Goal: Task Accomplishment & Management: Manage account settings

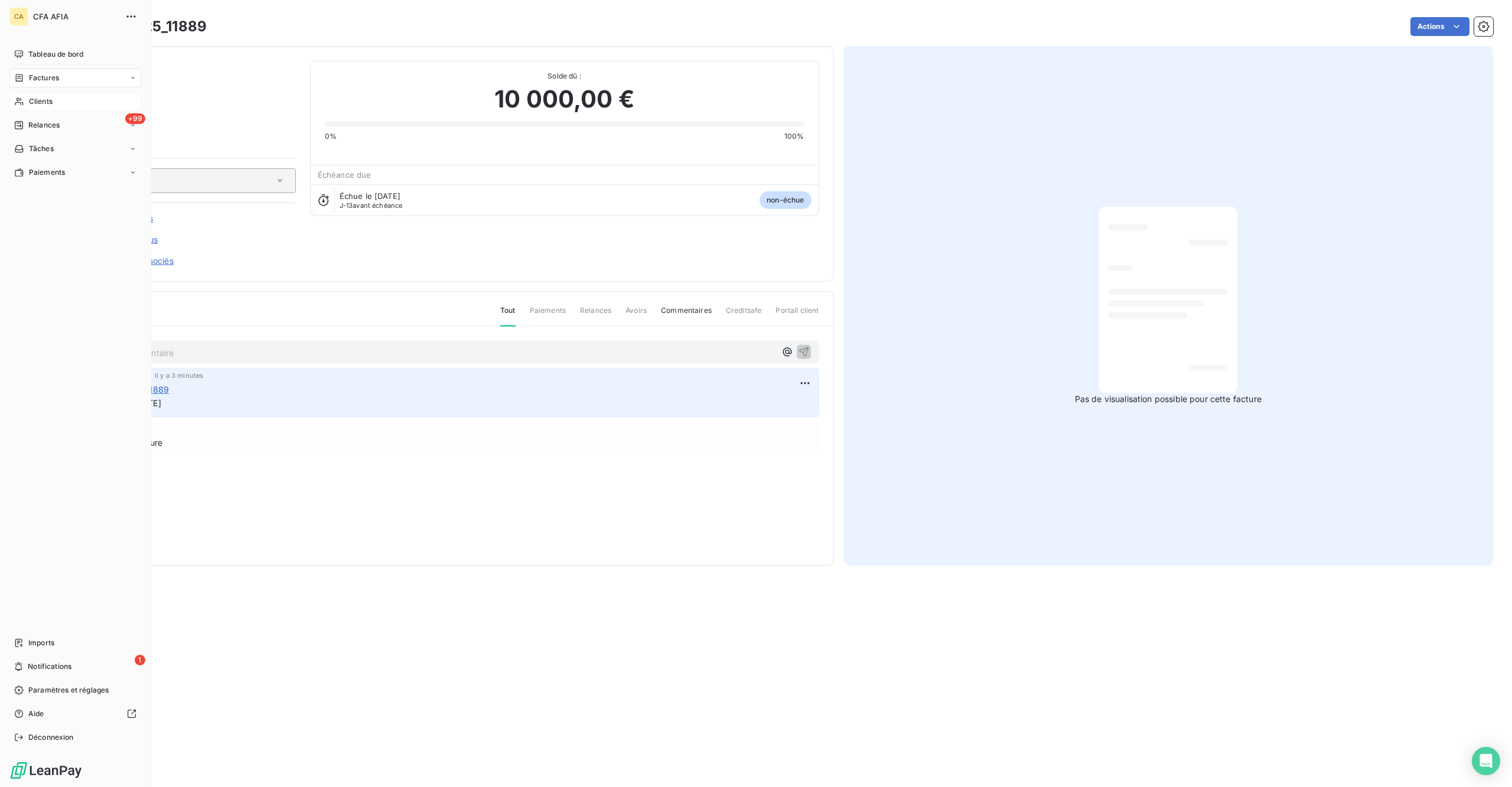
click at [33, 92] on div "Clients" at bounding box center [75, 102] width 132 height 19
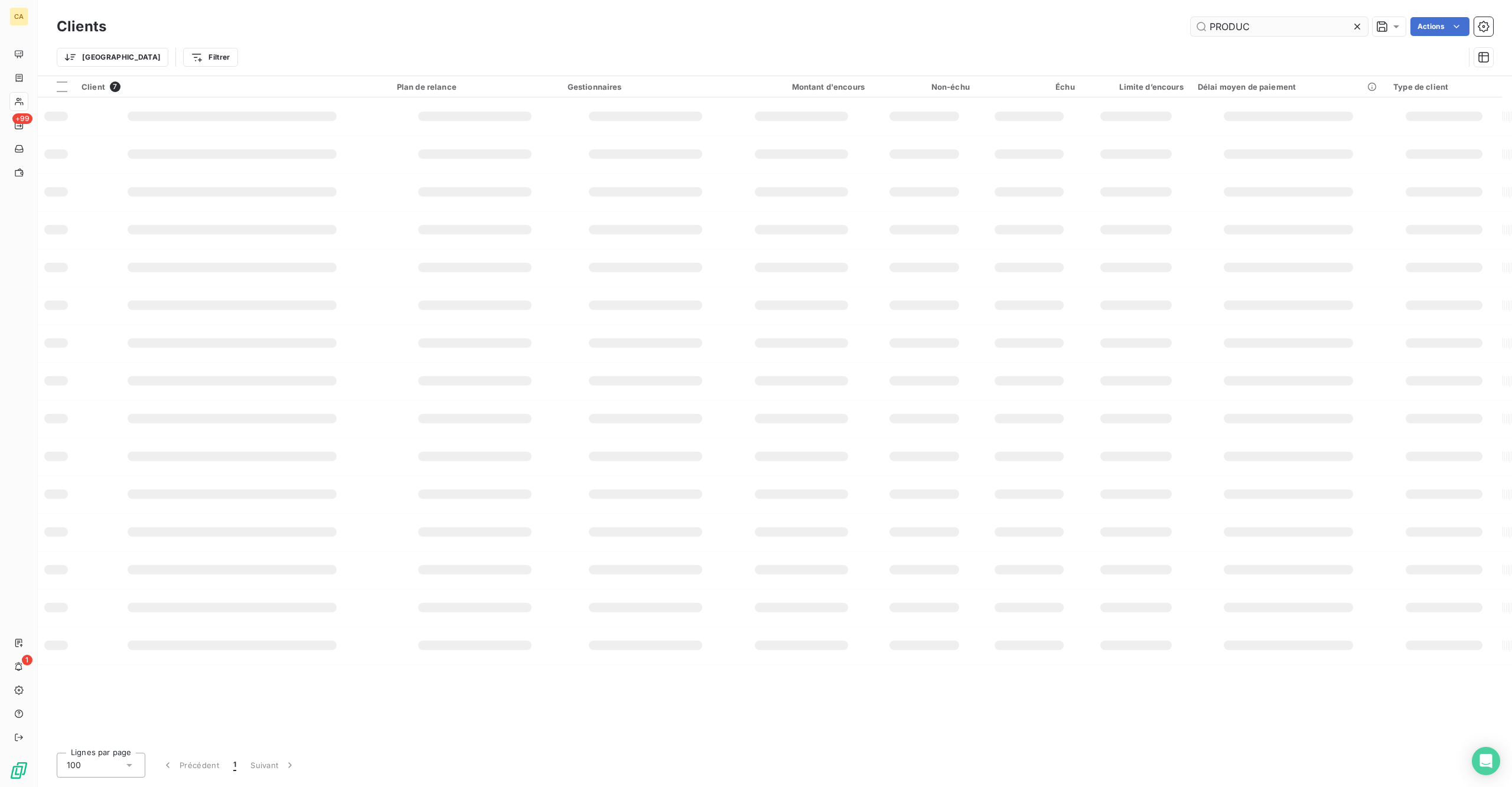
click at [1285, 17] on input "PRODUC" at bounding box center [1279, 26] width 177 height 19
type input "STMIC"
click at [921, 62] on div "Trier Filtrer" at bounding box center [760, 57] width 1408 height 22
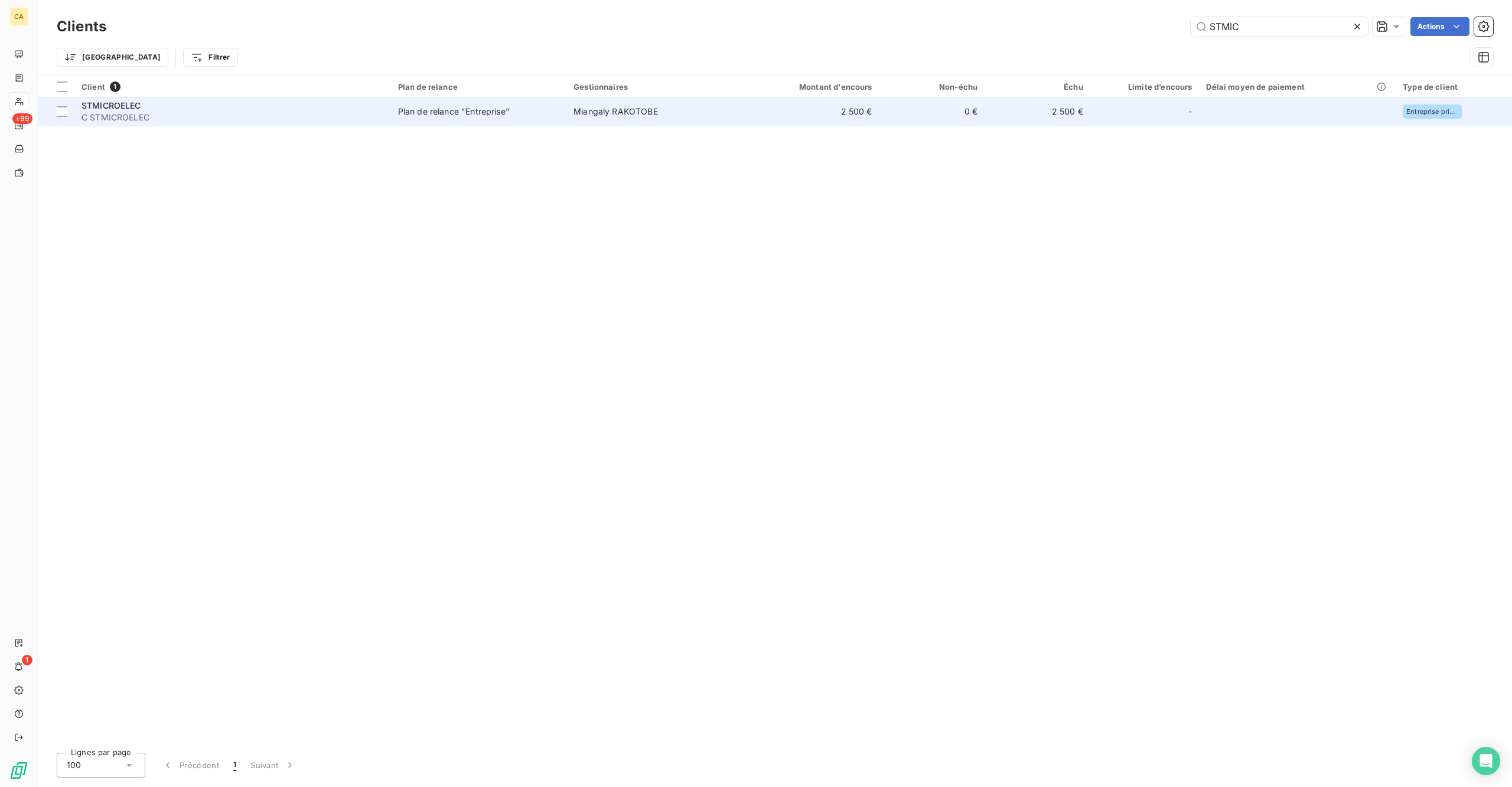
click at [891, 97] on td "0 €" at bounding box center [932, 111] width 106 height 28
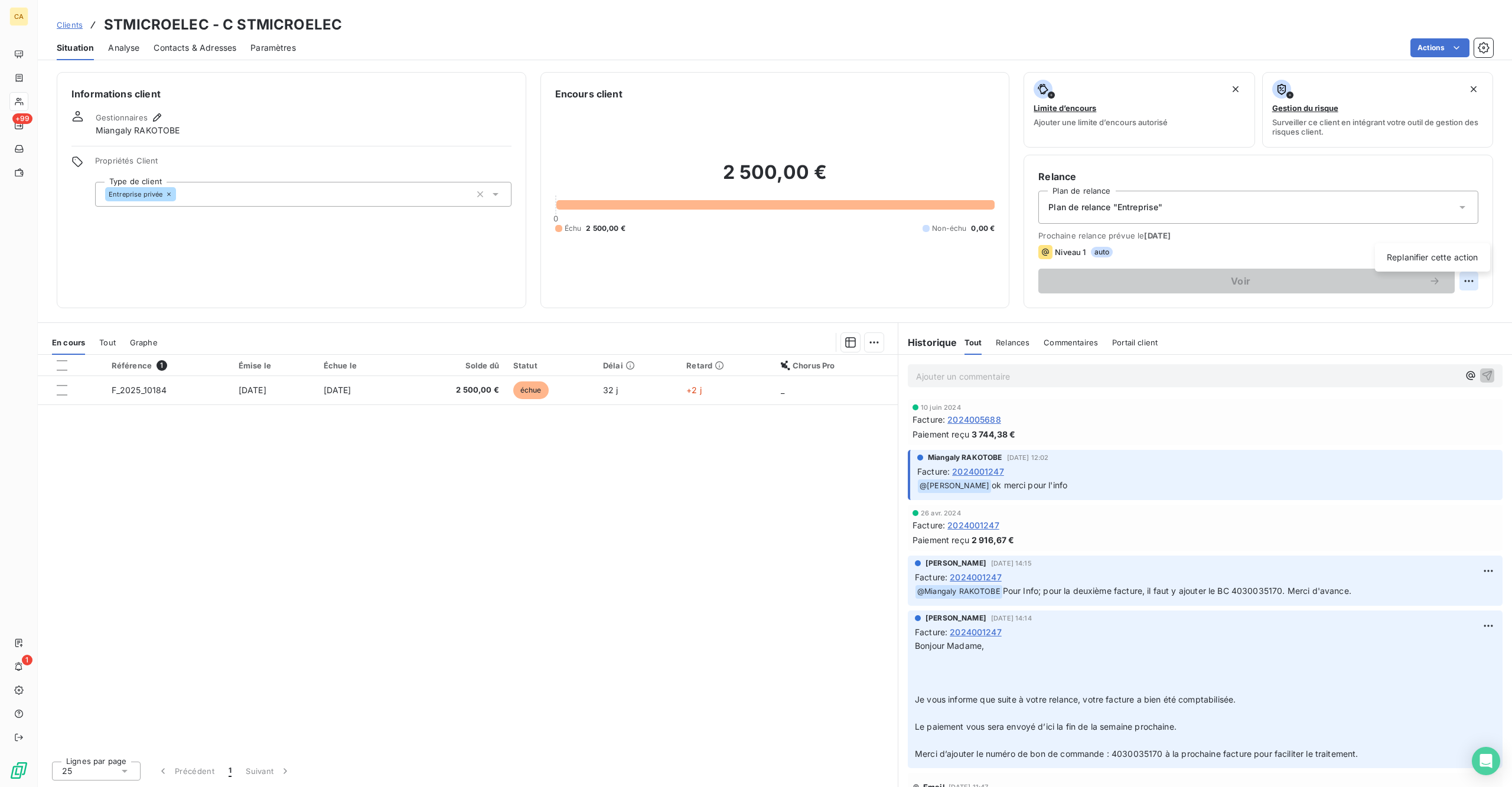
click at [1485, 229] on html "CA +99 1 Clients STMICROELEC - C STMICROELEC Situation Analyse Contacts & Adres…" at bounding box center [756, 393] width 1512 height 787
click at [1466, 261] on div "Replanifier cette action" at bounding box center [1433, 257] width 106 height 19
select select "9"
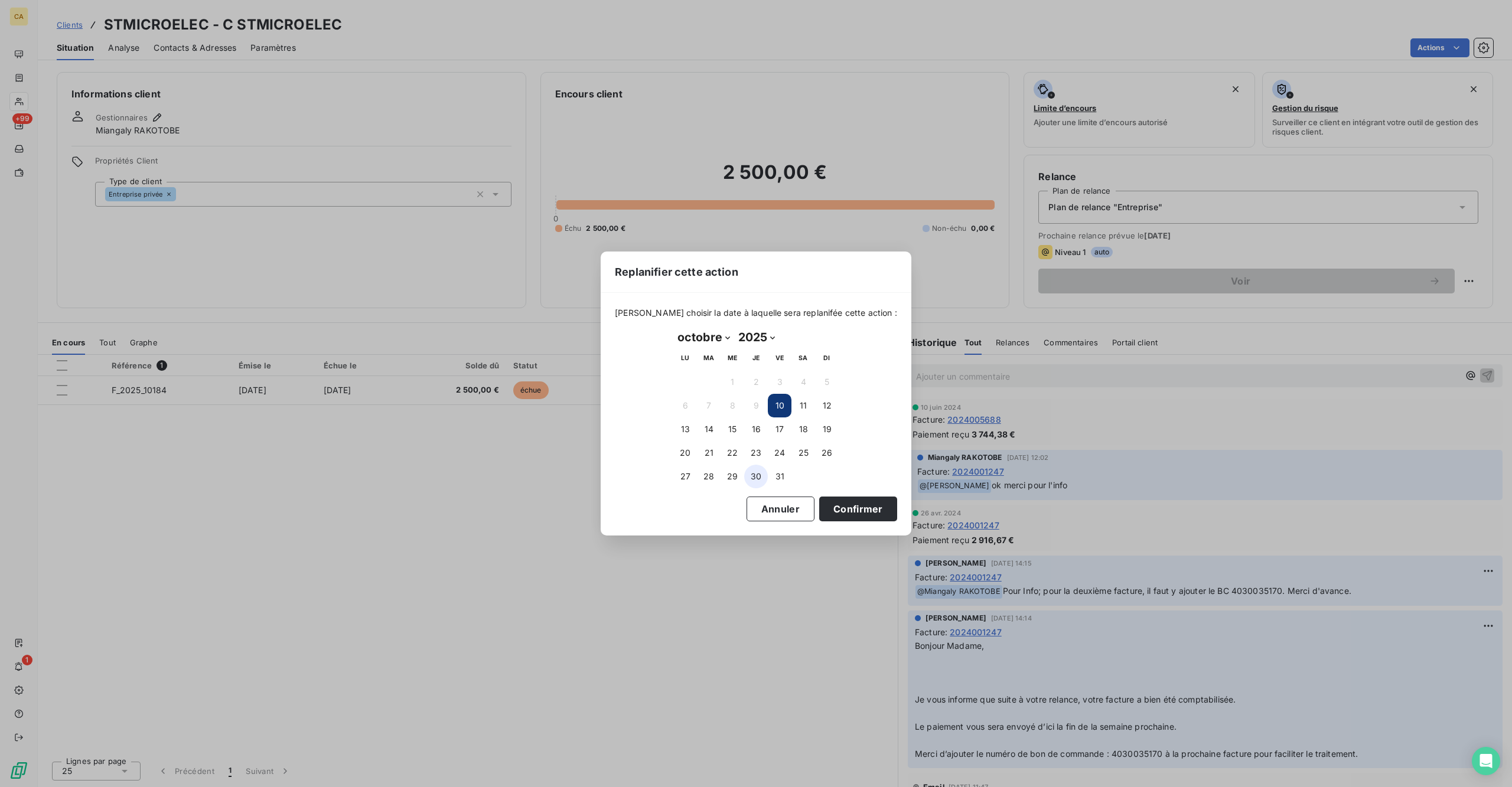
click at [755, 465] on button "30" at bounding box center [756, 477] width 24 height 24
click at [829, 499] on button "Confirmer" at bounding box center [857, 508] width 78 height 25
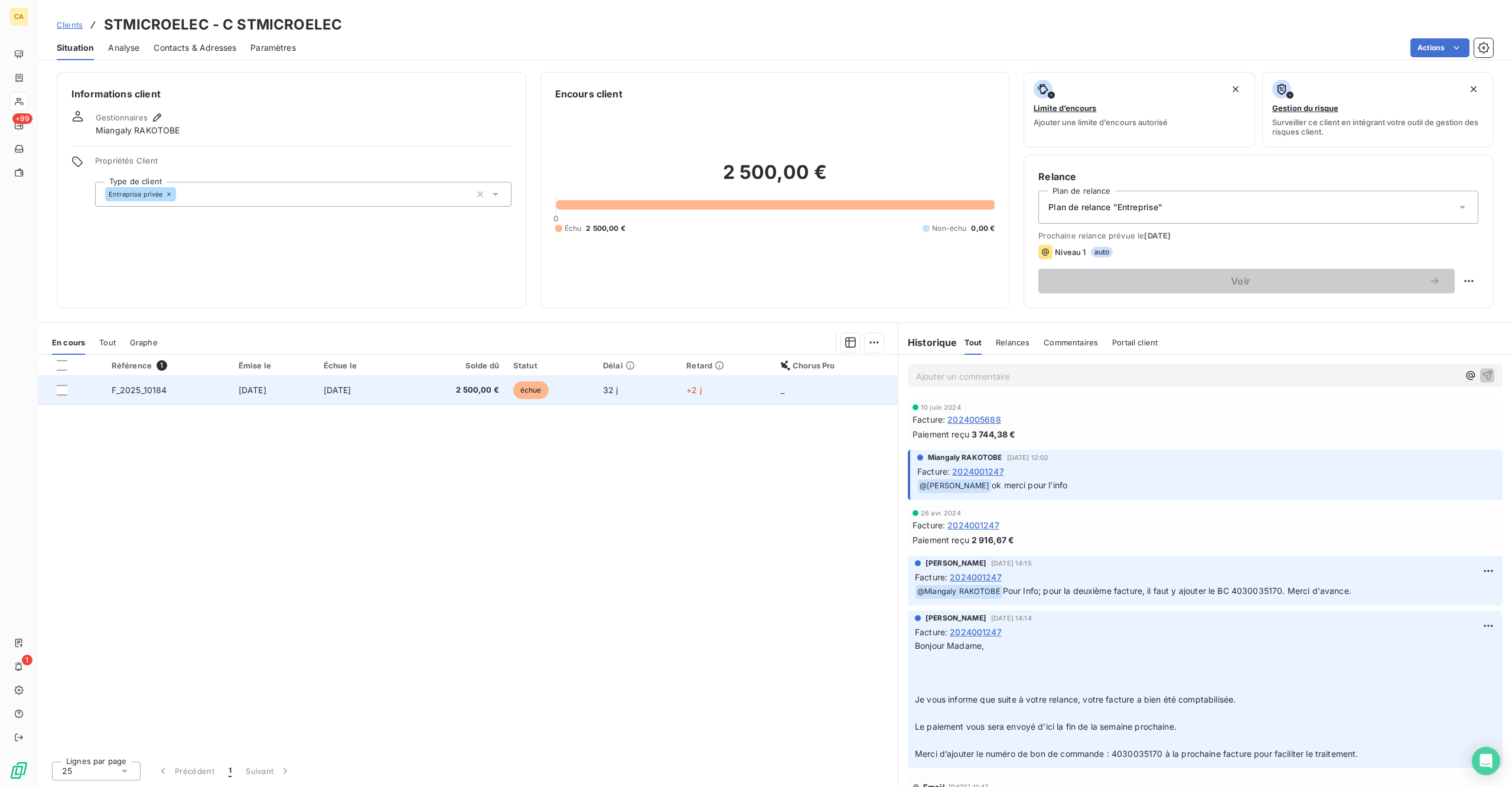
click at [270, 376] on td "[DATE]" at bounding box center [274, 390] width 85 height 28
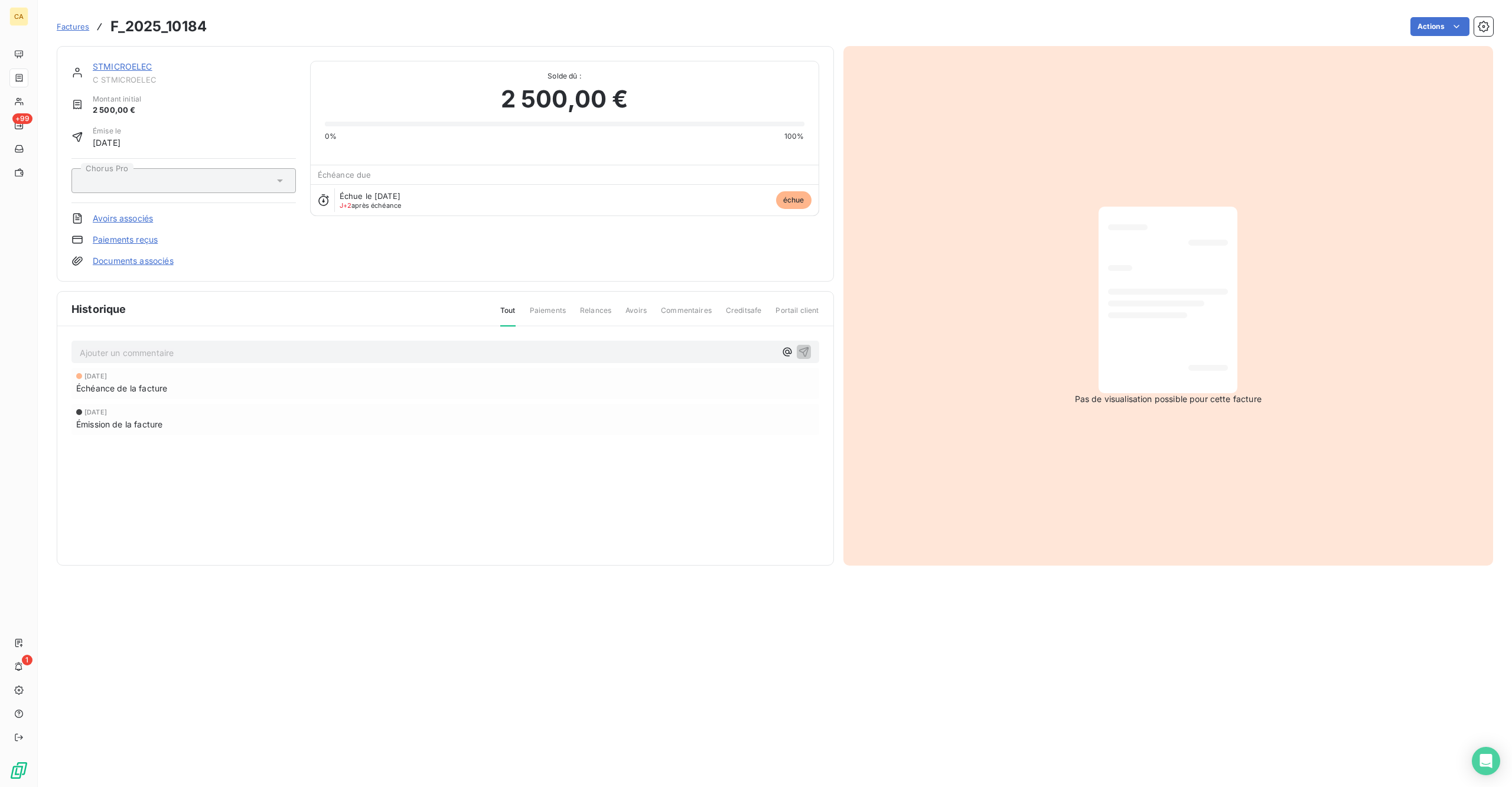
click at [188, 341] on div "Ajouter un commentaire ﻿" at bounding box center [445, 352] width 748 height 23
click at [203, 373] on div "[DATE]" at bounding box center [445, 376] width 738 height 7
drag, startPoint x: 203, startPoint y: 305, endPoint x: 200, endPoint y: 297, distance: 8.5
click at [203, 326] on div "Ajouter un commentaire ﻿ [DATE] Échéance de la facture [DATE] Émission de la fa…" at bounding box center [445, 404] width 776 height 156
click at [197, 345] on p "Ajouter un commentaire ﻿" at bounding box center [427, 352] width 696 height 15
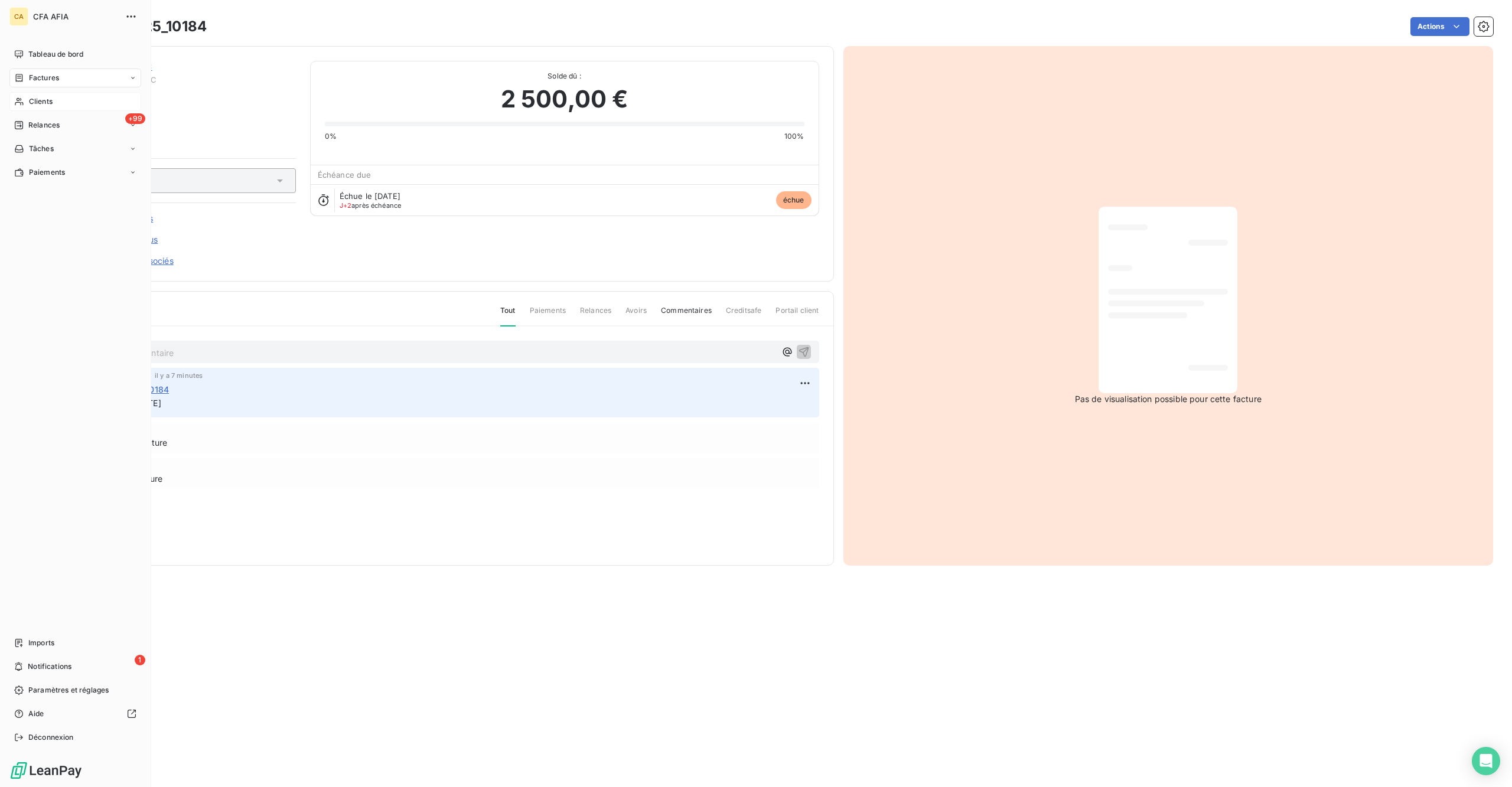
click at [40, 97] on span "Clients" at bounding box center [41, 102] width 24 height 10
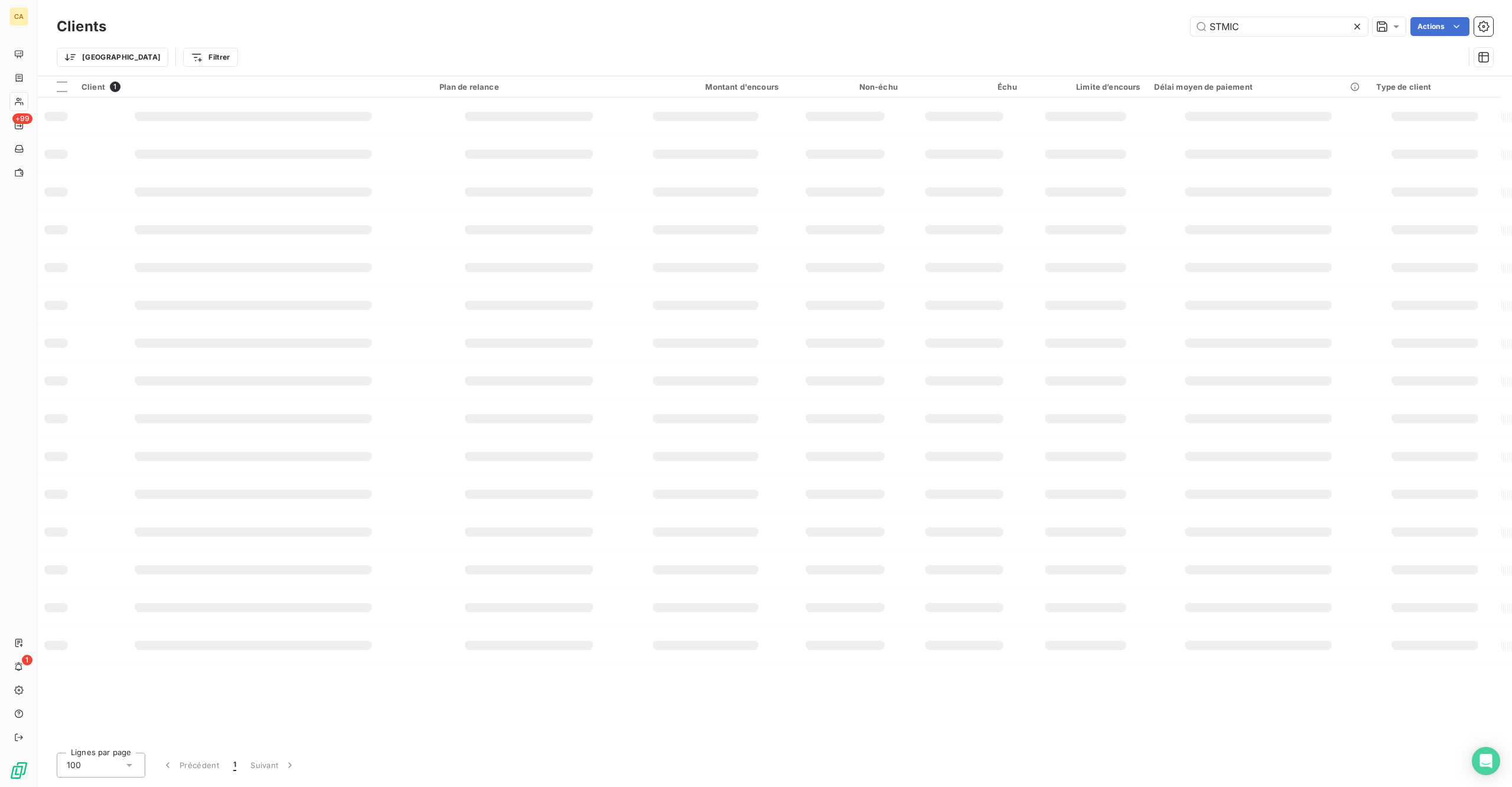
click at [1278, 15] on div "Clients STMIC Actions" at bounding box center [774, 26] width 1437 height 25
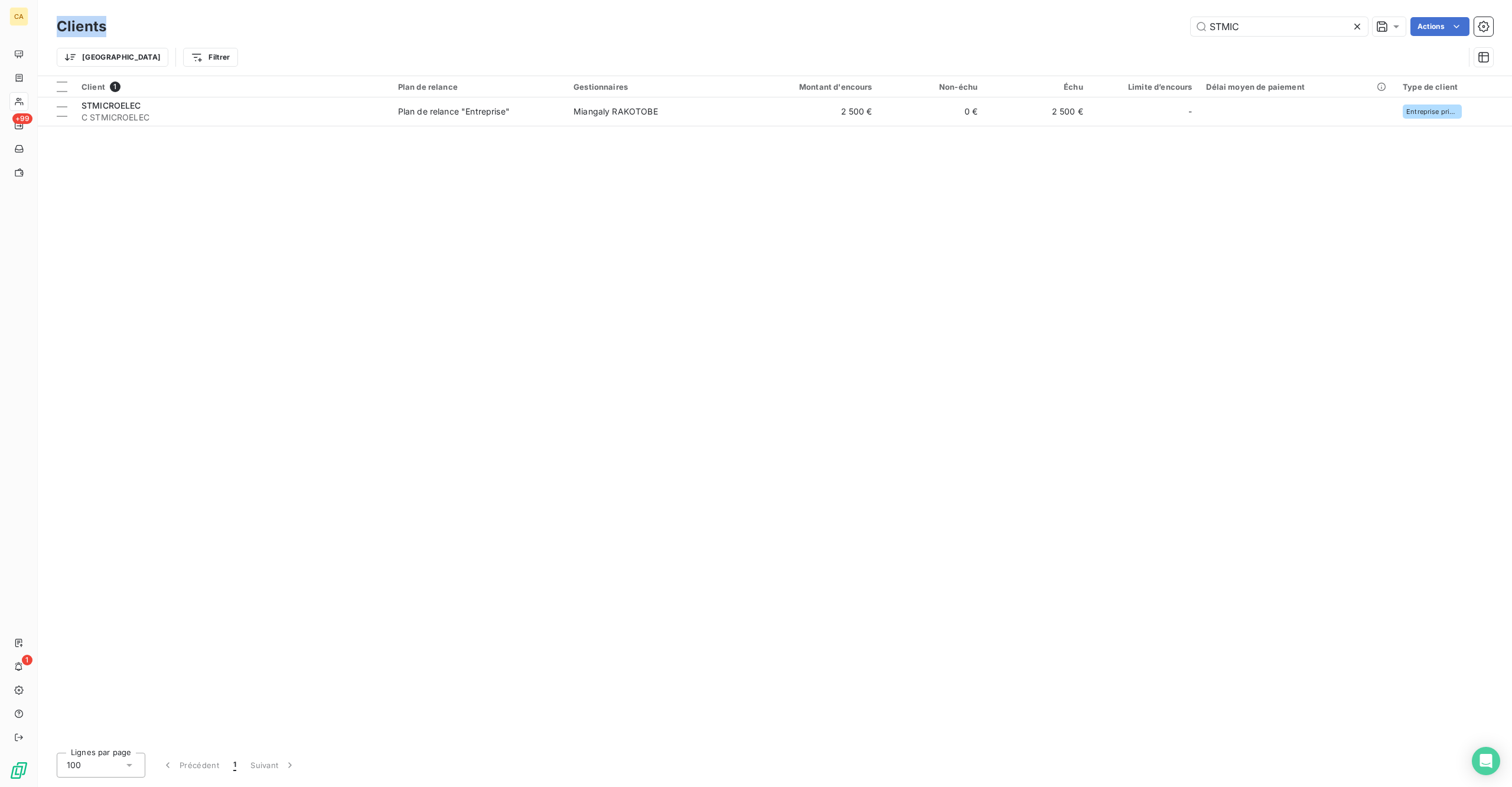
click at [1278, 15] on div "Clients STMIC Actions" at bounding box center [774, 26] width 1437 height 25
click at [1267, 22] on input "STMIC" at bounding box center [1279, 26] width 177 height 19
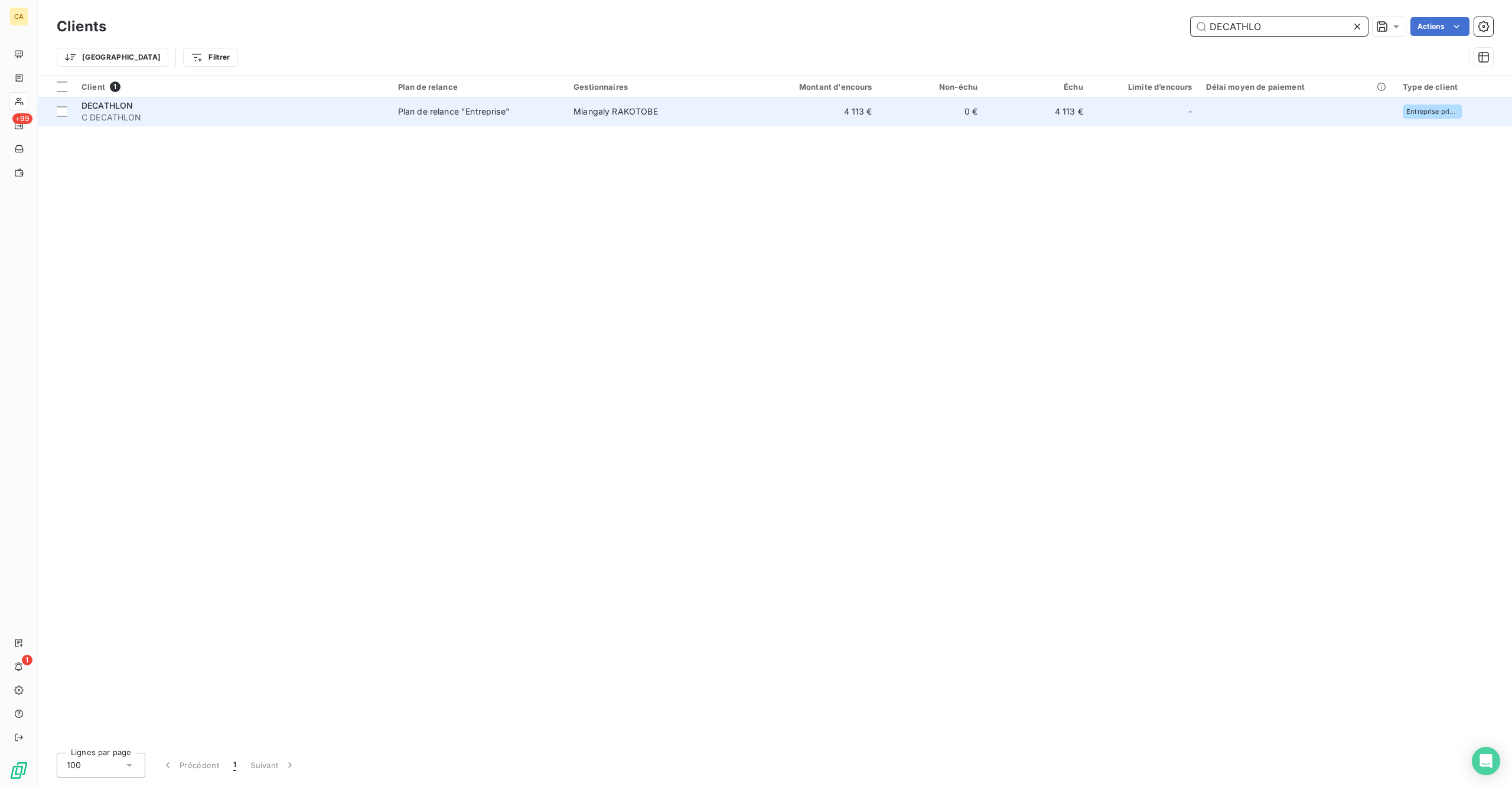
type input "DECATHLO"
click at [439, 106] on div "Plan de relance "Entreprise"" at bounding box center [454, 112] width 112 height 12
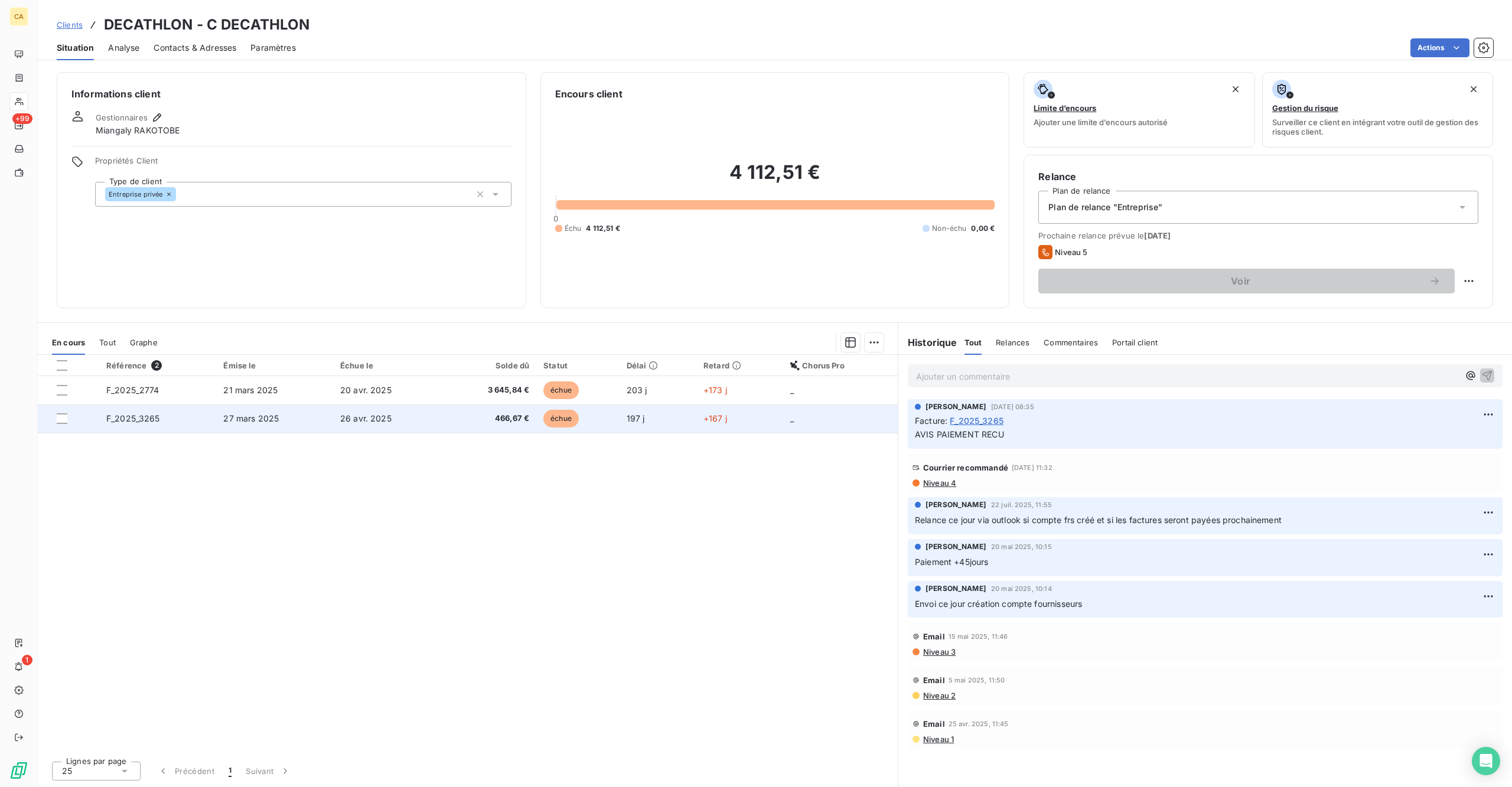
click at [216, 404] on td "27 mars 2025" at bounding box center [274, 418] width 117 height 28
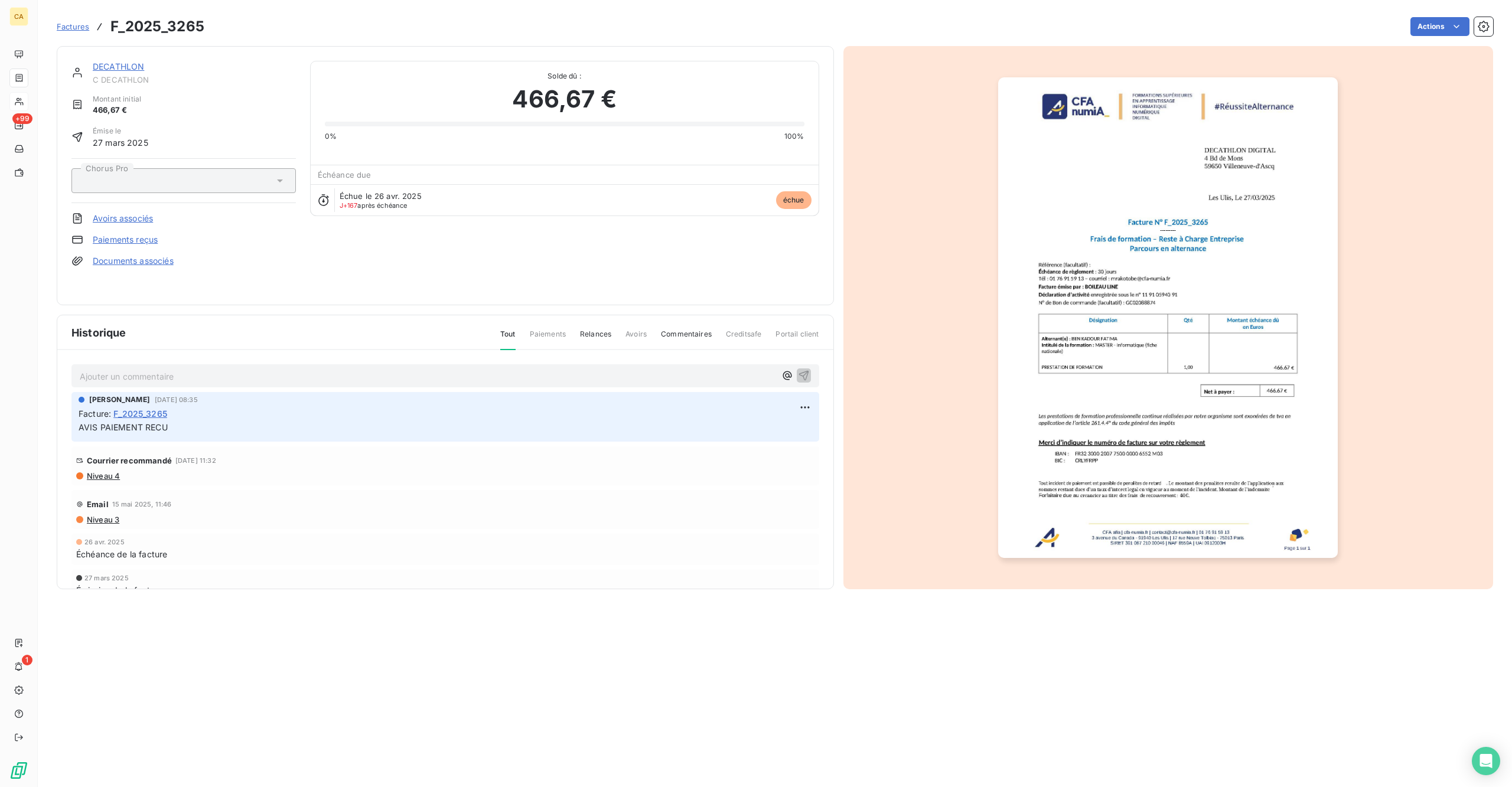
click at [140, 369] on p "Ajouter un commentaire ﻿" at bounding box center [427, 376] width 696 height 15
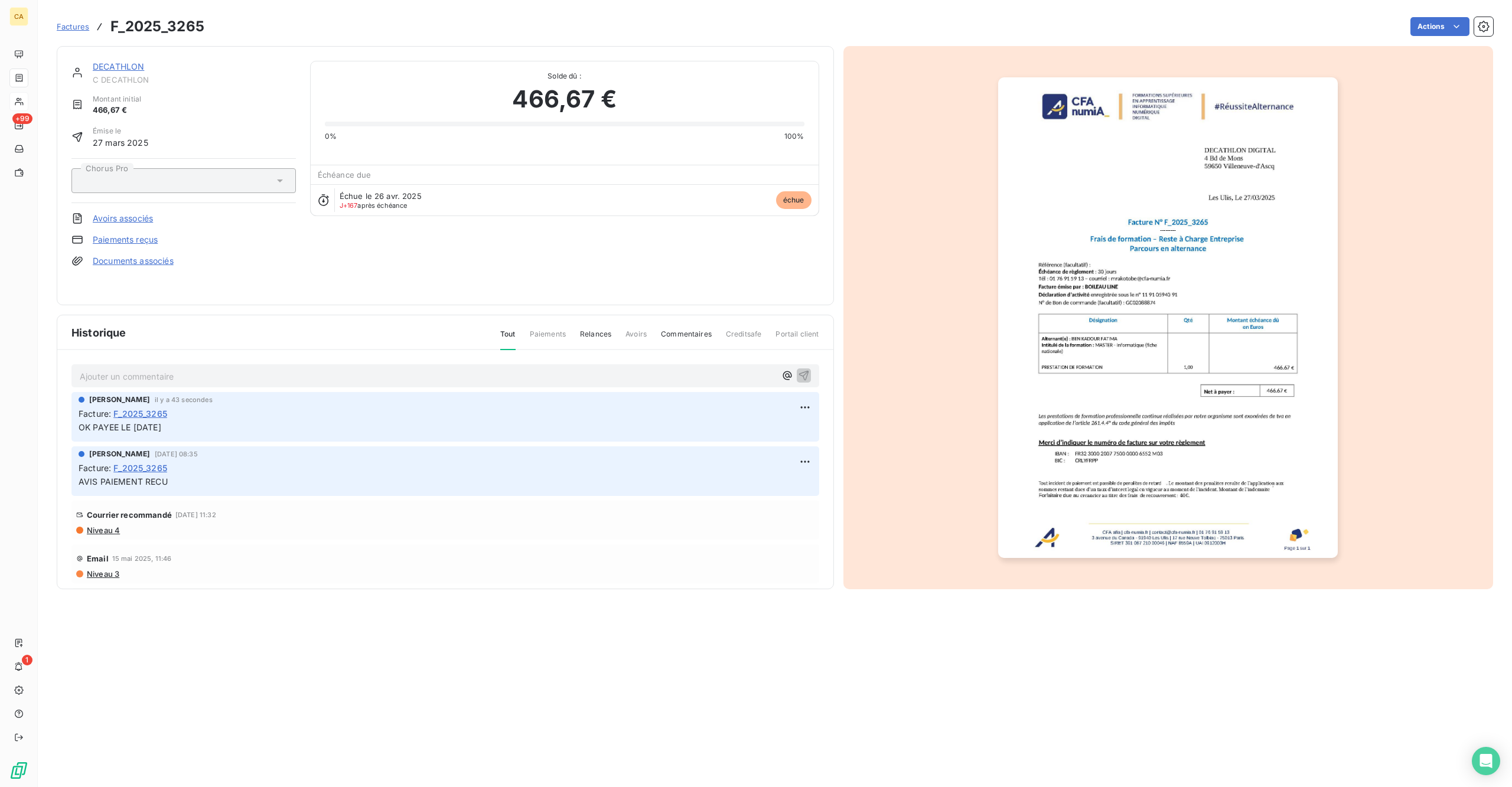
click at [92, 62] on link "DECATHLON" at bounding box center [118, 67] width 51 height 10
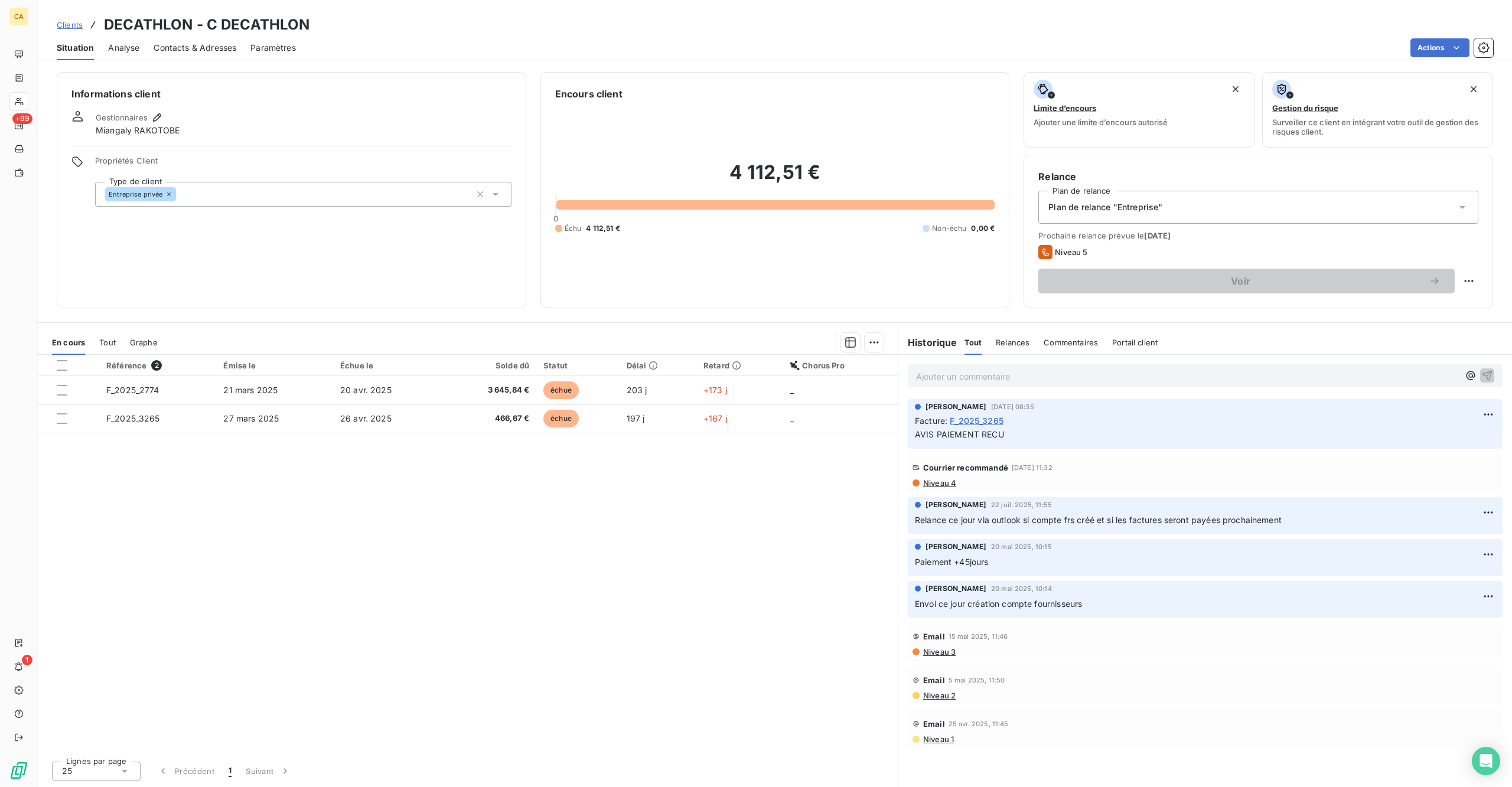
drag, startPoint x: 75, startPoint y: 62, endPoint x: 100, endPoint y: 48, distance: 28.7
click at [108, 48] on div "Analyse" at bounding box center [123, 47] width 32 height 25
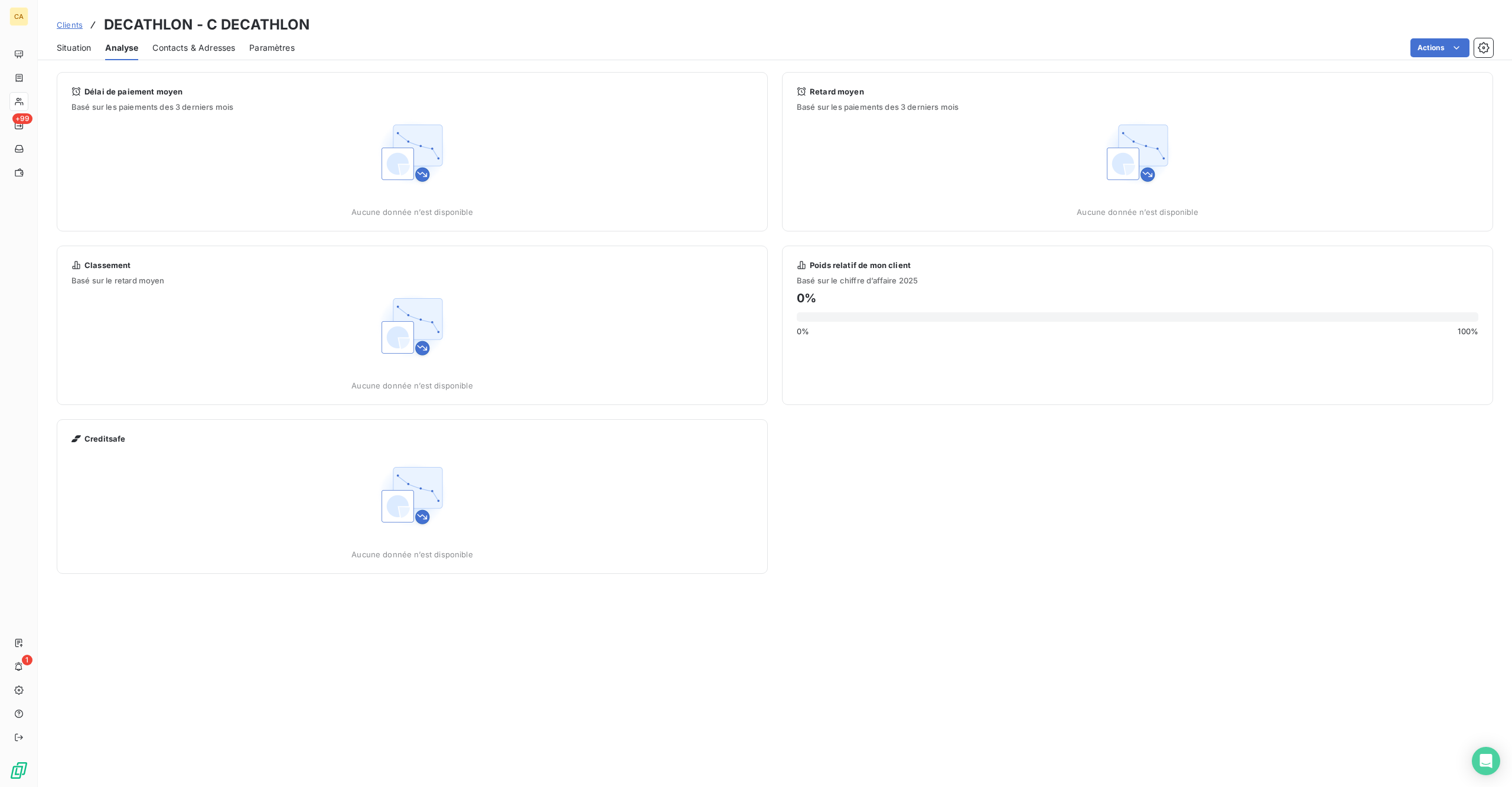
click at [67, 43] on div "Situation" at bounding box center [74, 47] width 34 height 25
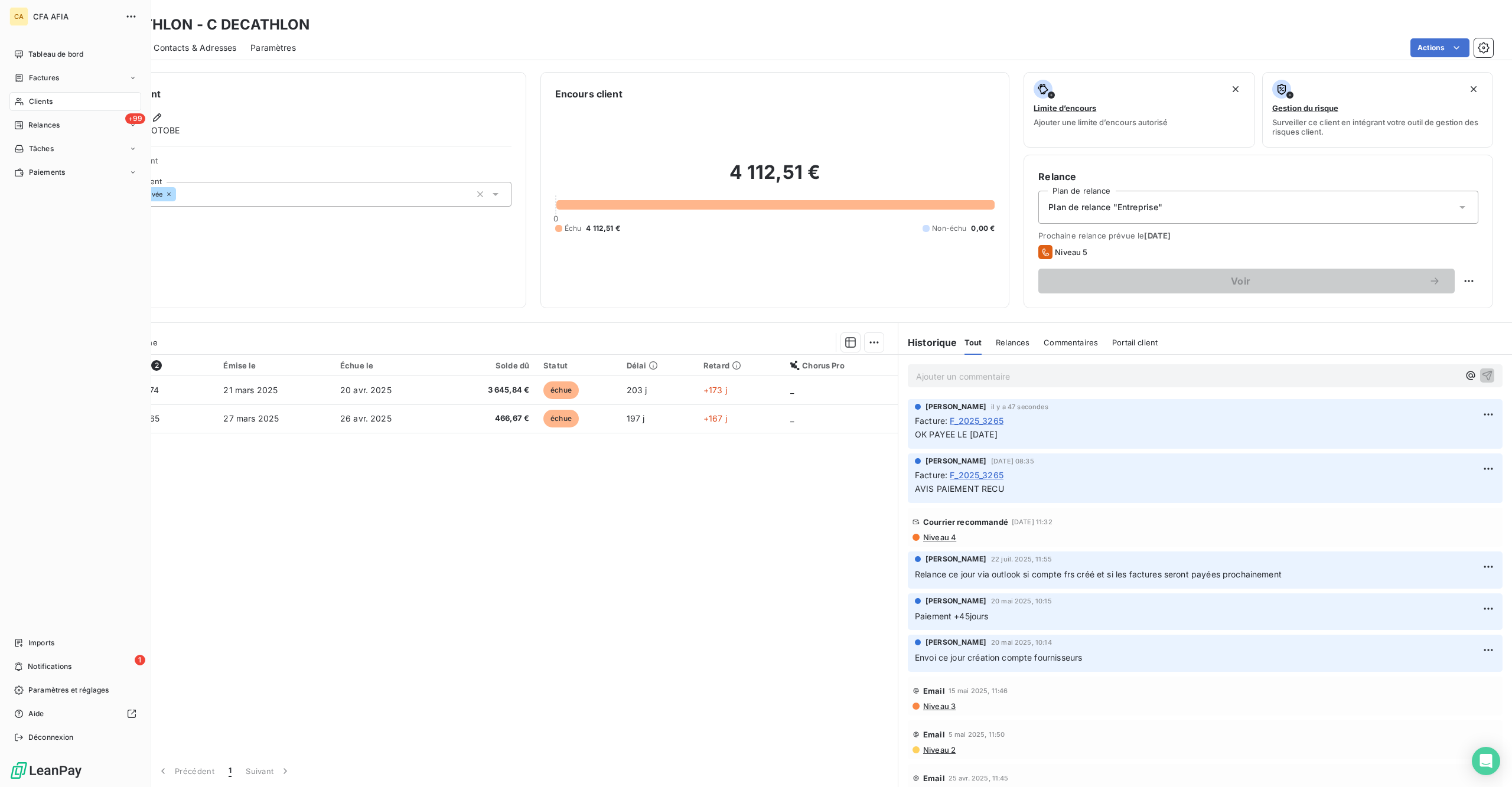
click at [41, 92] on div "Clients" at bounding box center [75, 102] width 132 height 19
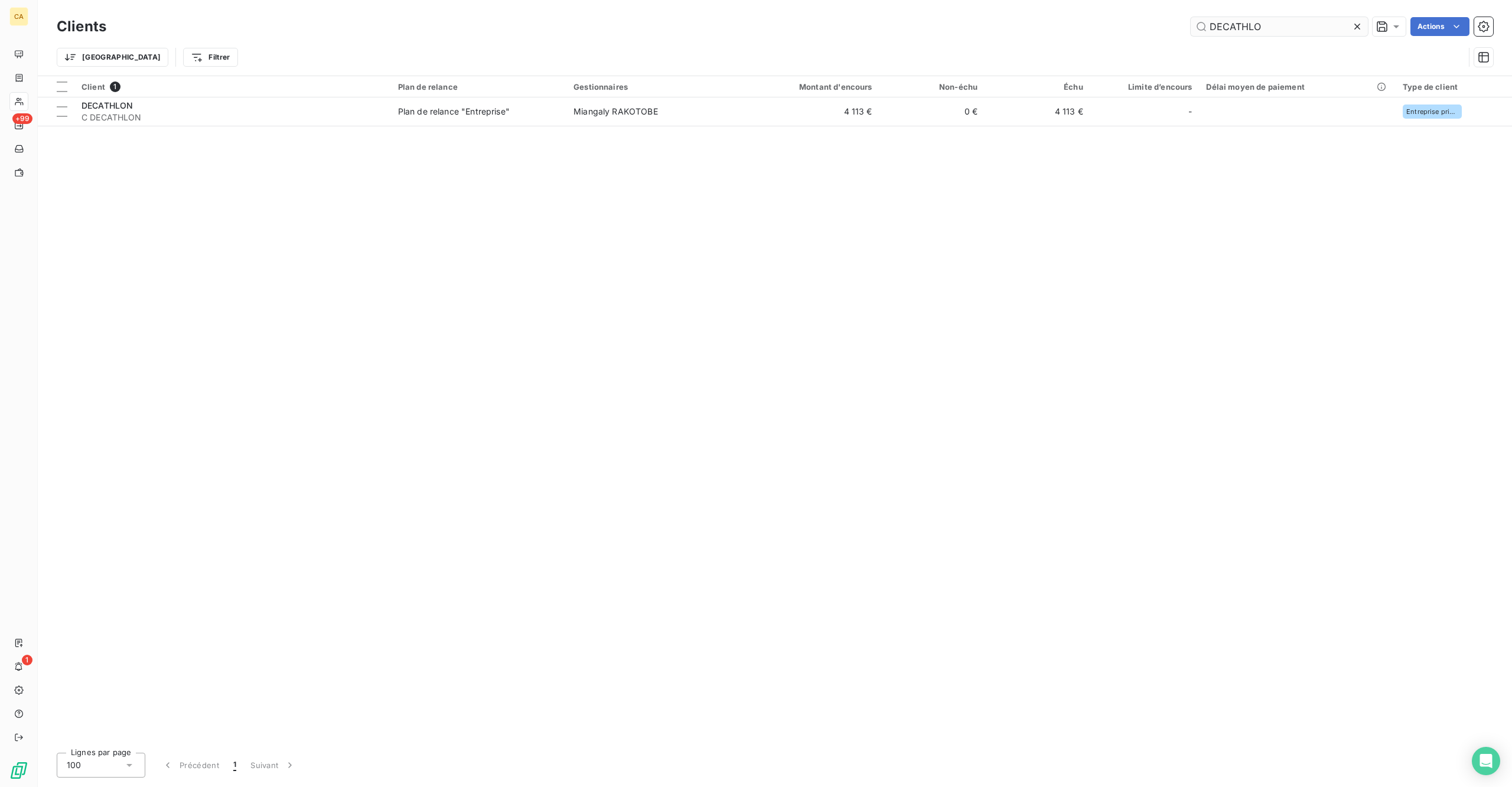
click at [1341, 22] on input "DECATHLO" at bounding box center [1279, 26] width 177 height 19
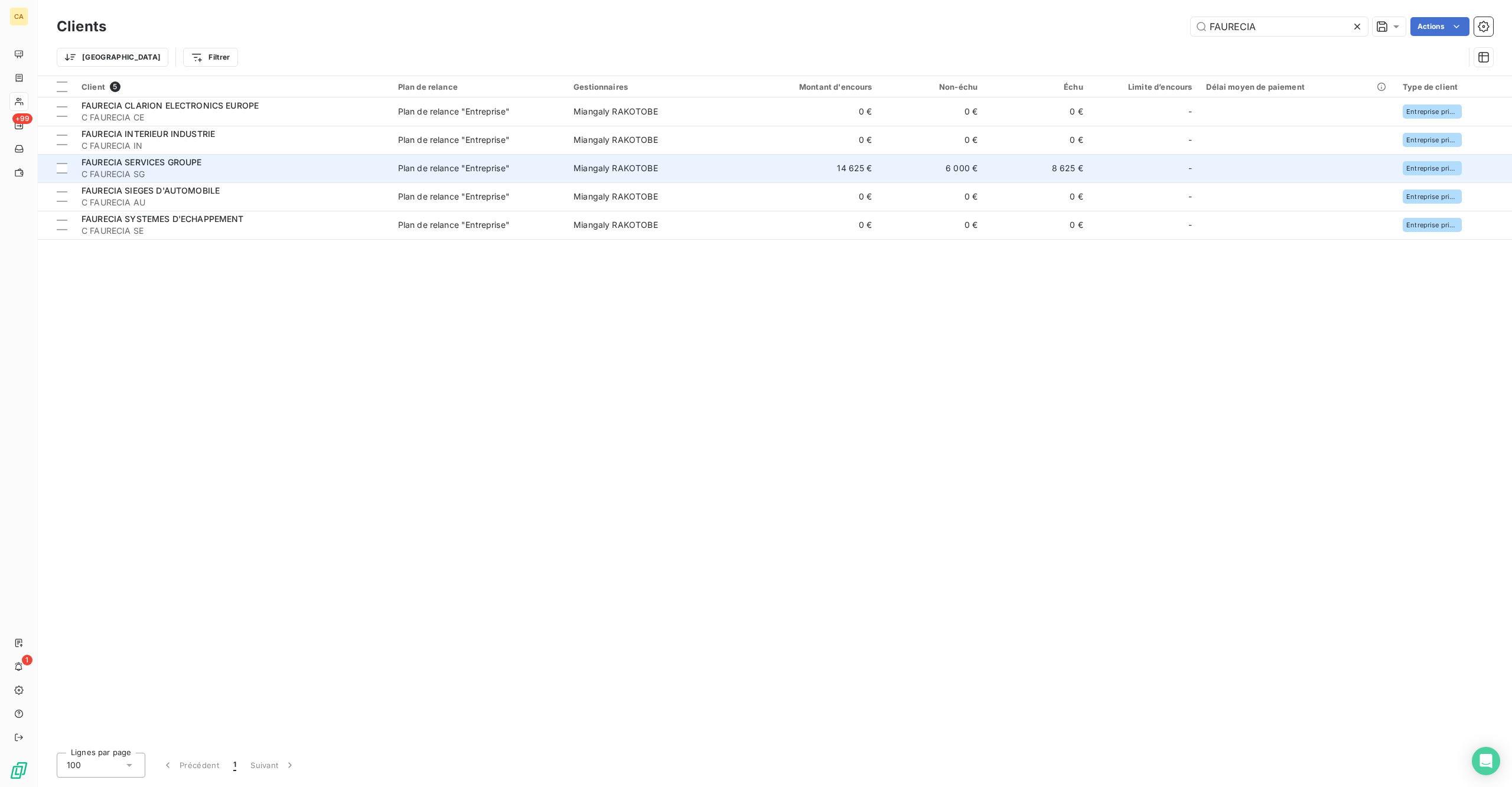
type input "FAURECIA"
click at [785, 154] on td "14 625 €" at bounding box center [808, 167] width 141 height 28
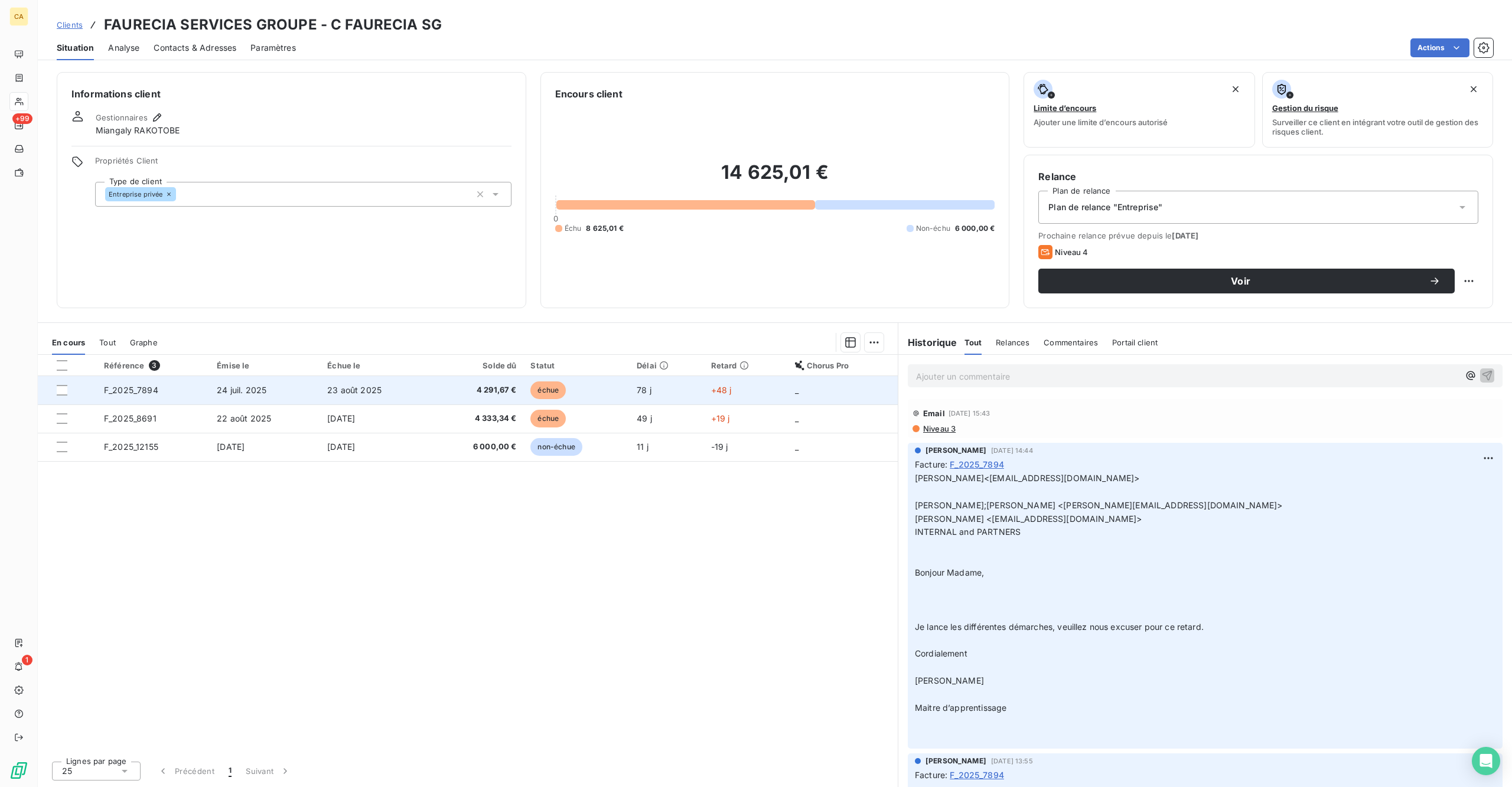
click at [499, 385] on span "4 291,67 €" at bounding box center [477, 391] width 79 height 12
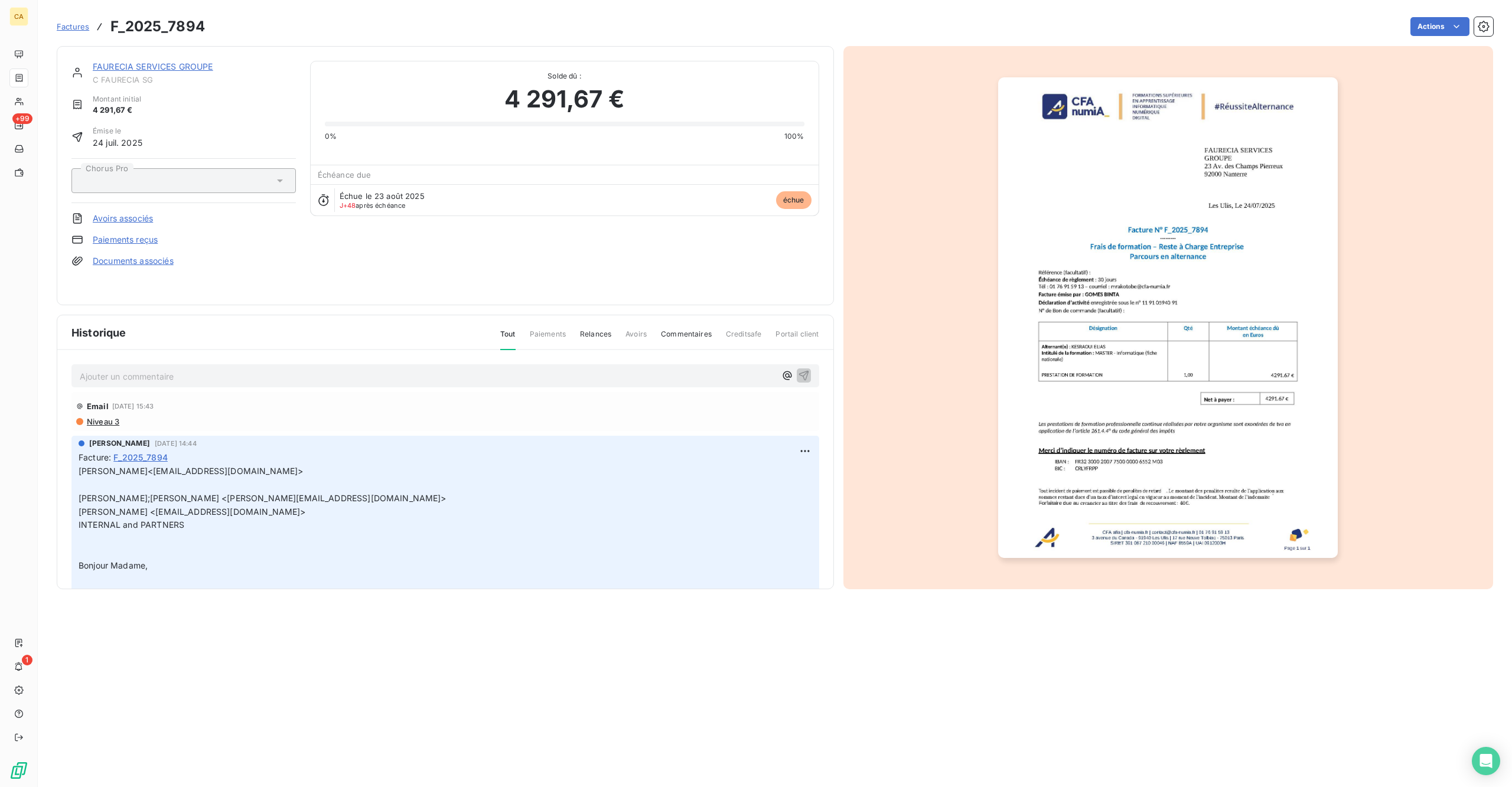
click at [150, 369] on p "Ajouter un commentaire ﻿" at bounding box center [427, 376] width 696 height 15
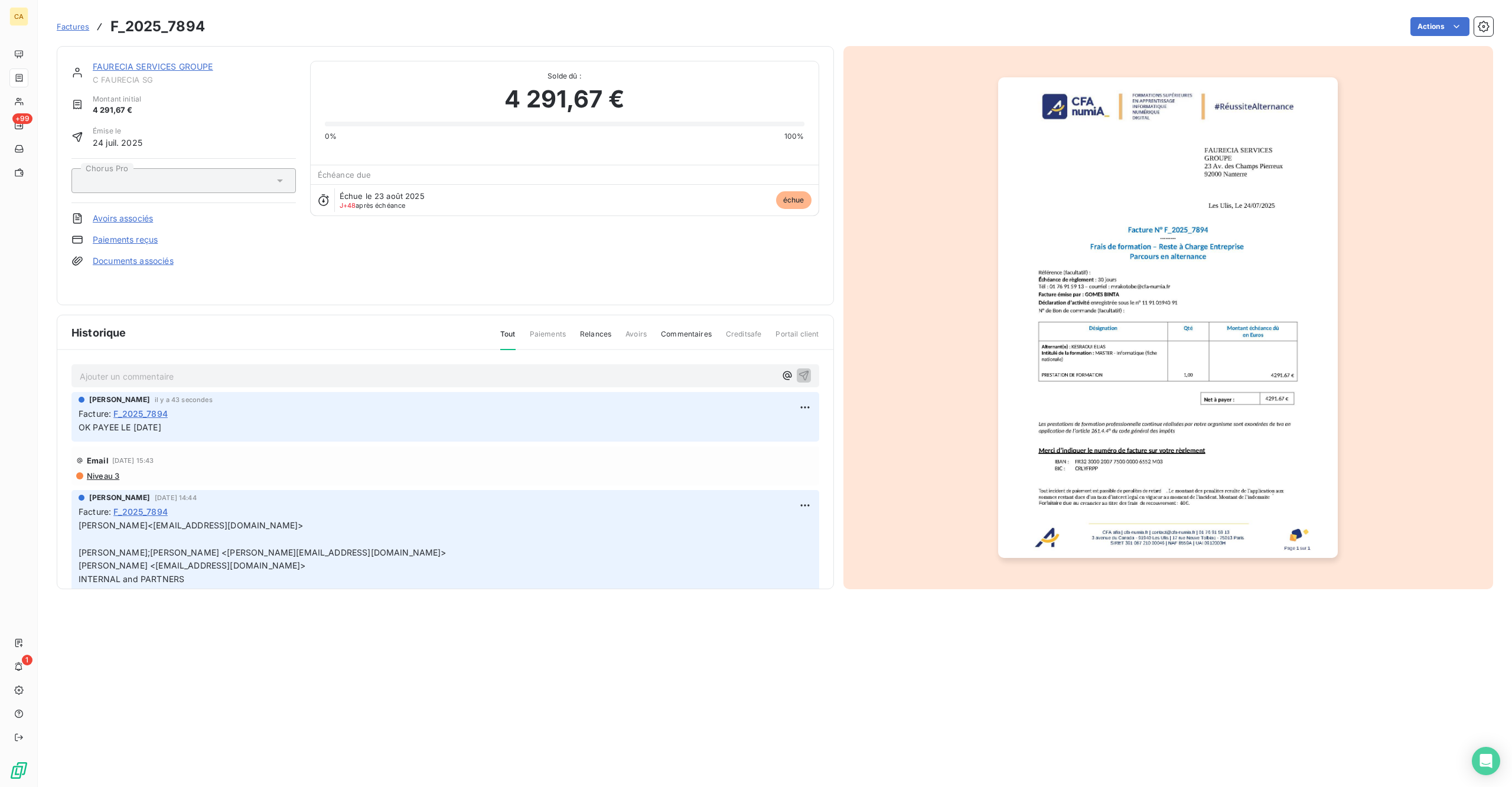
click at [1050, 327] on img "button" at bounding box center [1168, 318] width 339 height 480
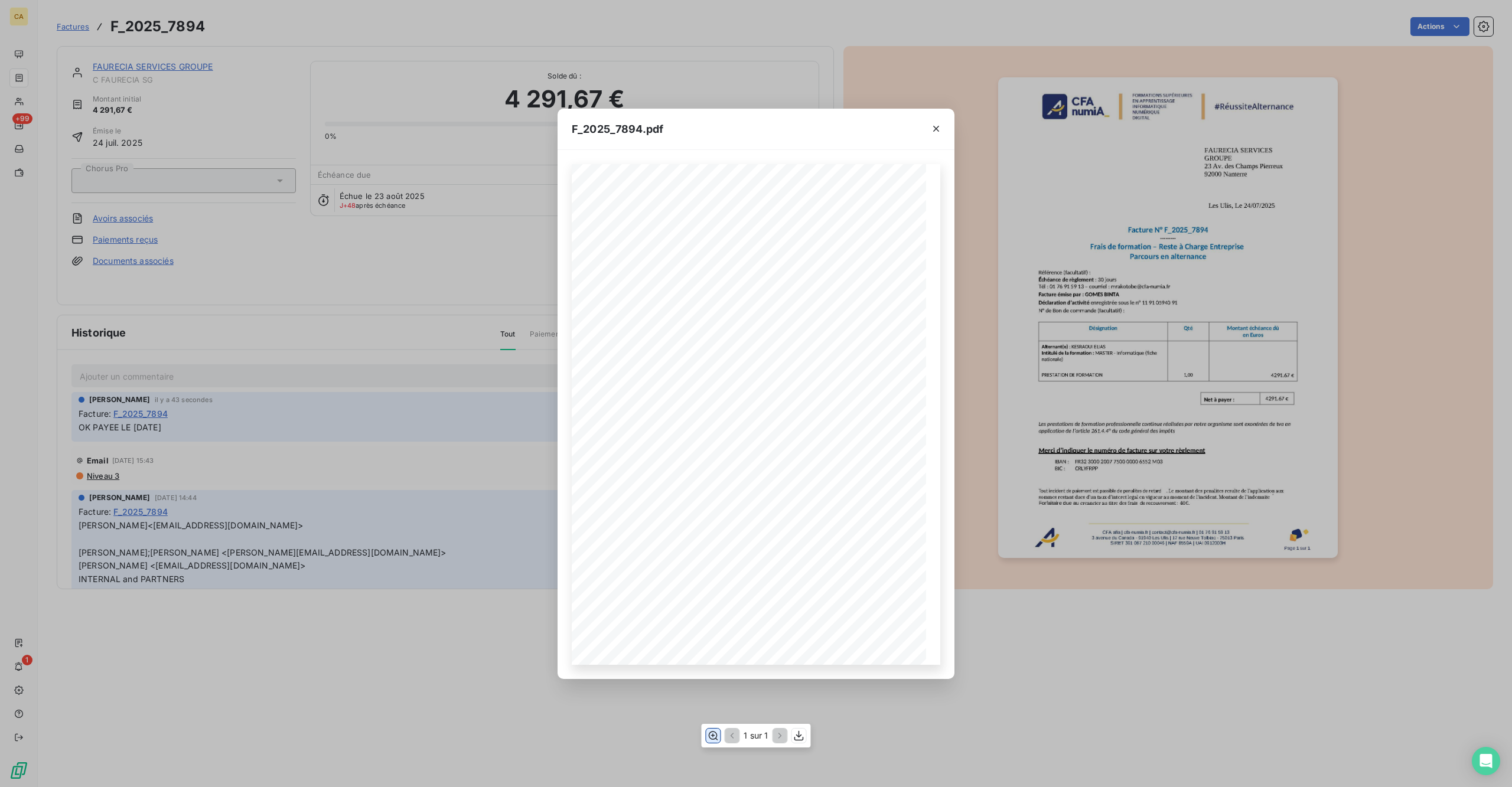
click at [718, 741] on button "button" at bounding box center [713, 736] width 15 height 15
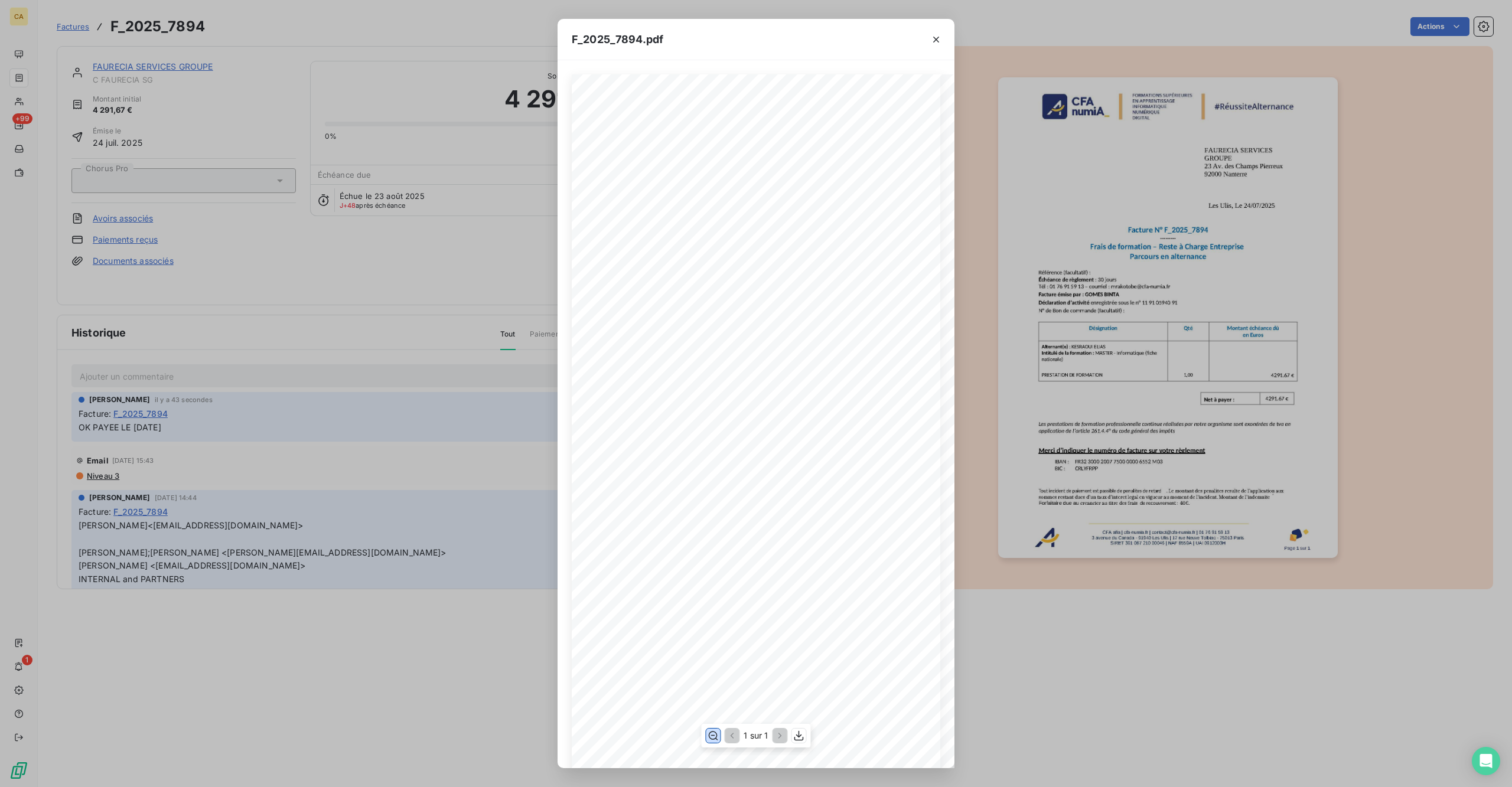
scroll to position [167, 0]
click at [247, 165] on div "F_2025_7894.pdf CFA afia | [DOMAIN_NAME] | [EMAIL_ADDRESS][DOMAIN_NAME] | 01 76…" at bounding box center [756, 393] width 1512 height 787
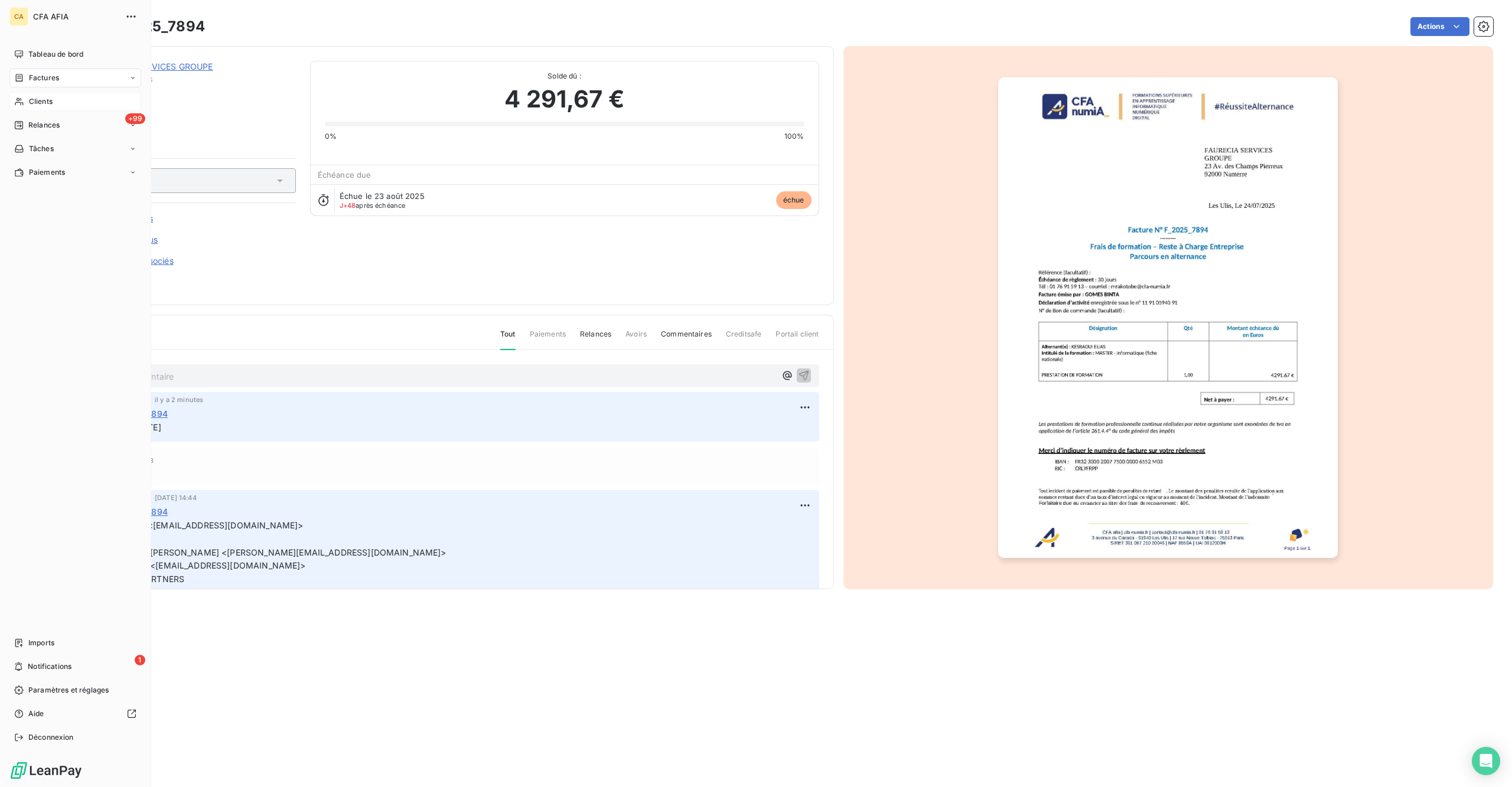
click at [15, 97] on icon at bounding box center [20, 101] width 10 height 9
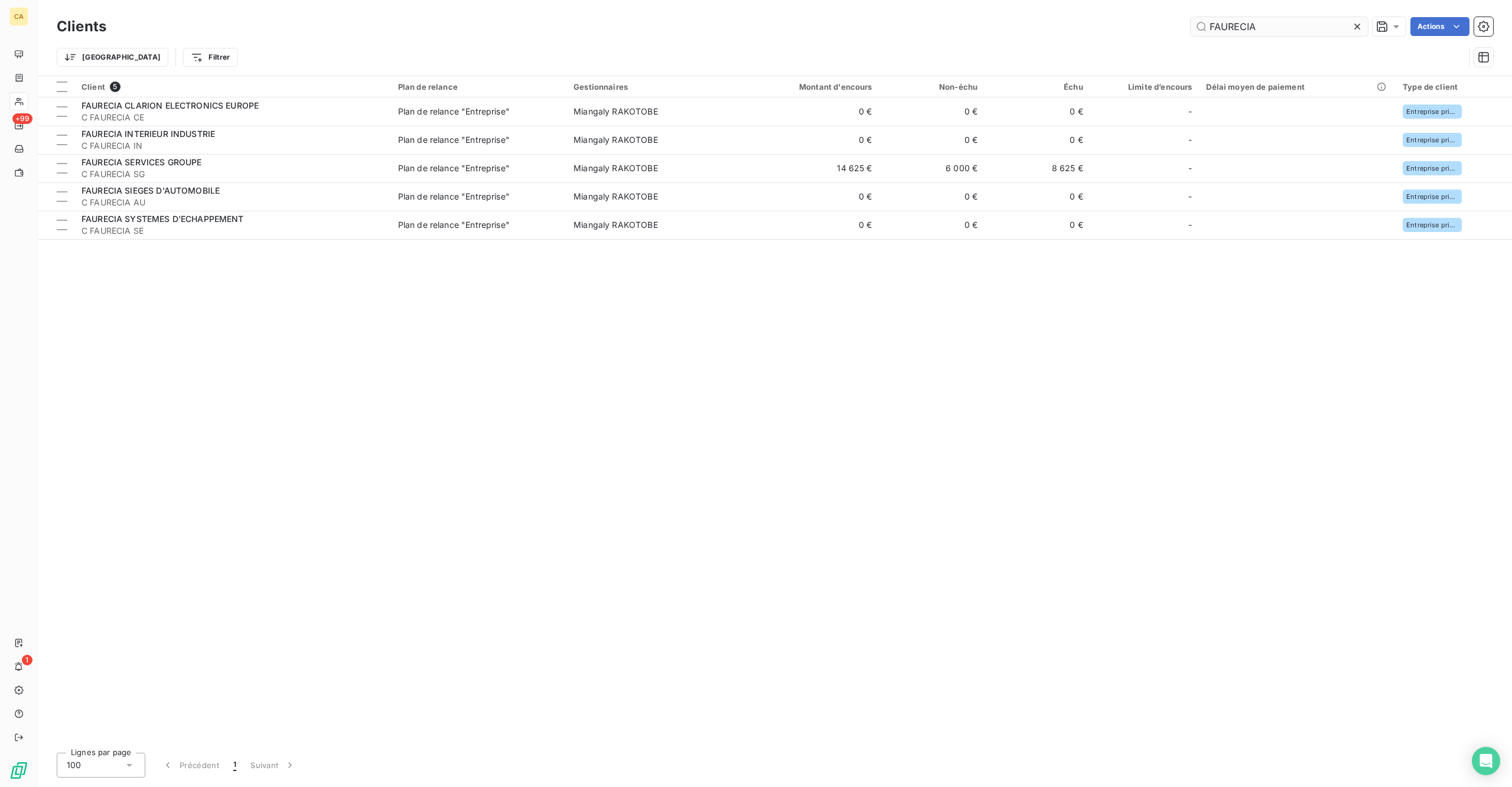
click at [1286, 22] on input "FAURECIA" at bounding box center [1279, 26] width 177 height 19
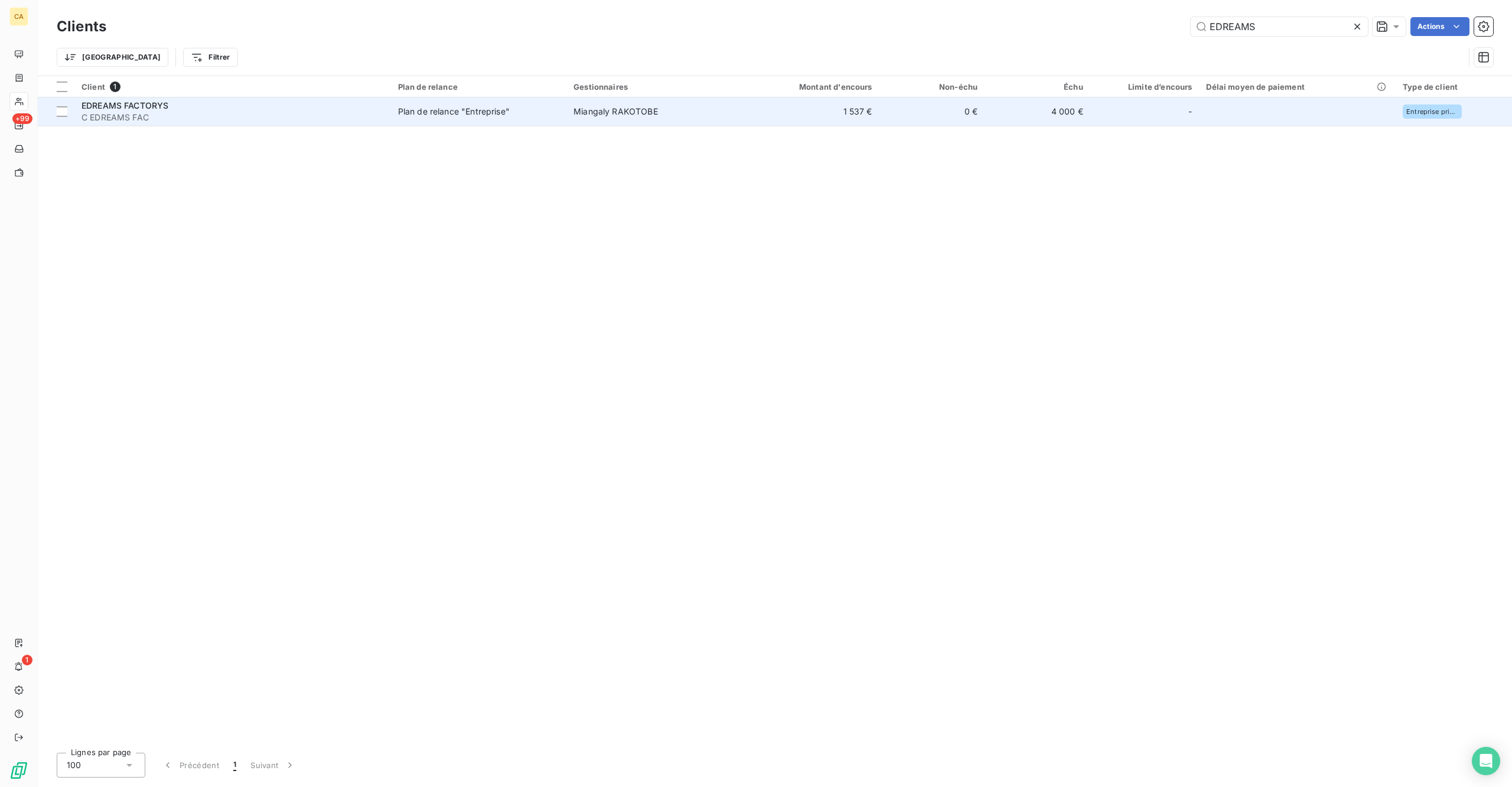
type input "EDREAMS"
click at [531, 106] on span "Plan de relance "Entreprise"" at bounding box center [479, 112] width 162 height 12
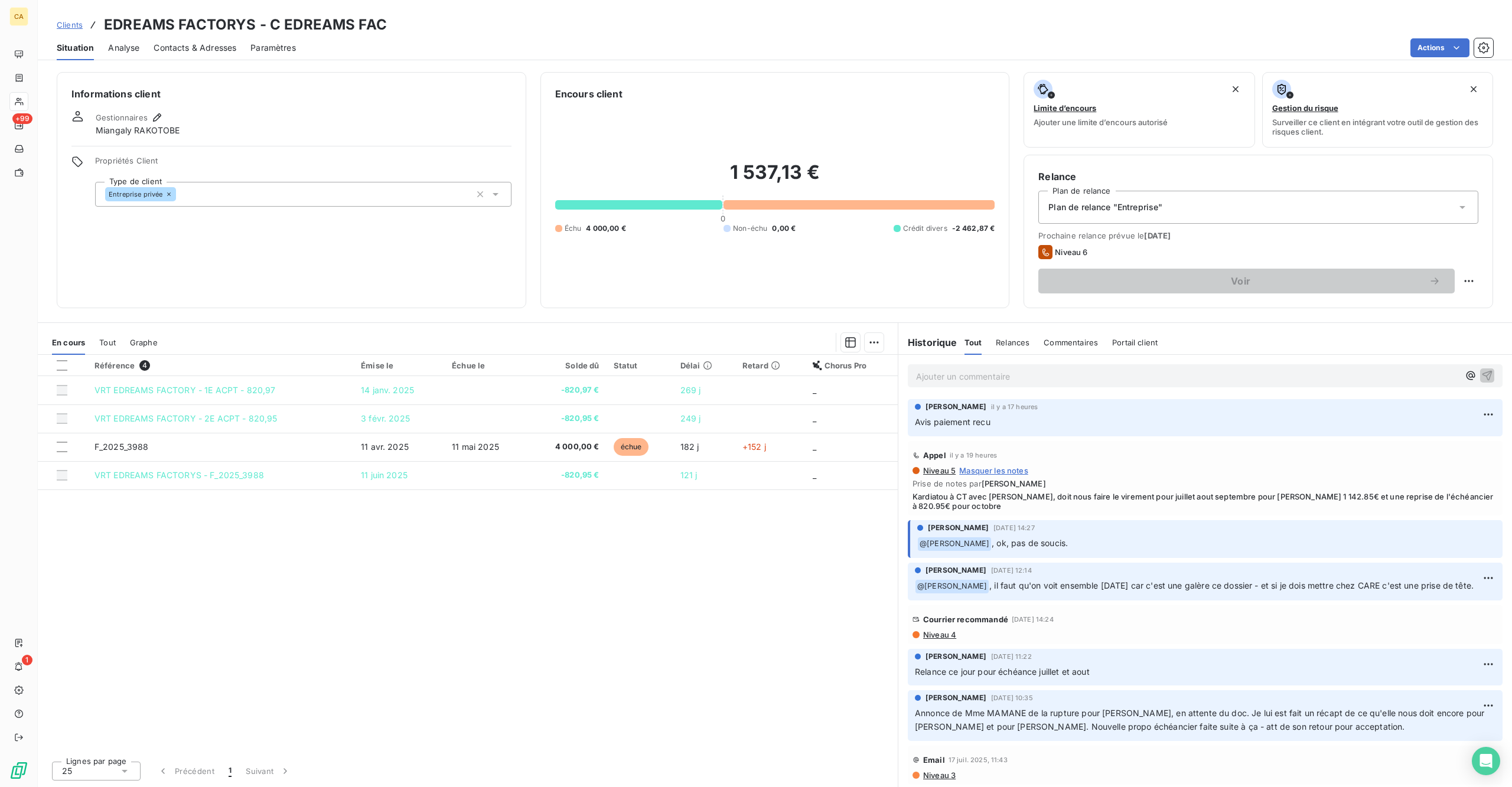
click at [955, 368] on div "Ajouter un commentaire ﻿" at bounding box center [1187, 376] width 543 height 16
click at [955, 369] on p "Ajouter un commentaire ﻿" at bounding box center [1187, 376] width 543 height 15
click at [1190, 355] on div "Ajouter un commentaire ﻿" at bounding box center [1205, 375] width 614 height 42
click at [1181, 364] on div "Ajouter un commentaire ﻿" at bounding box center [1205, 375] width 595 height 23
click at [1173, 369] on p "Ajouter un commentaire ﻿" at bounding box center [1187, 376] width 543 height 15
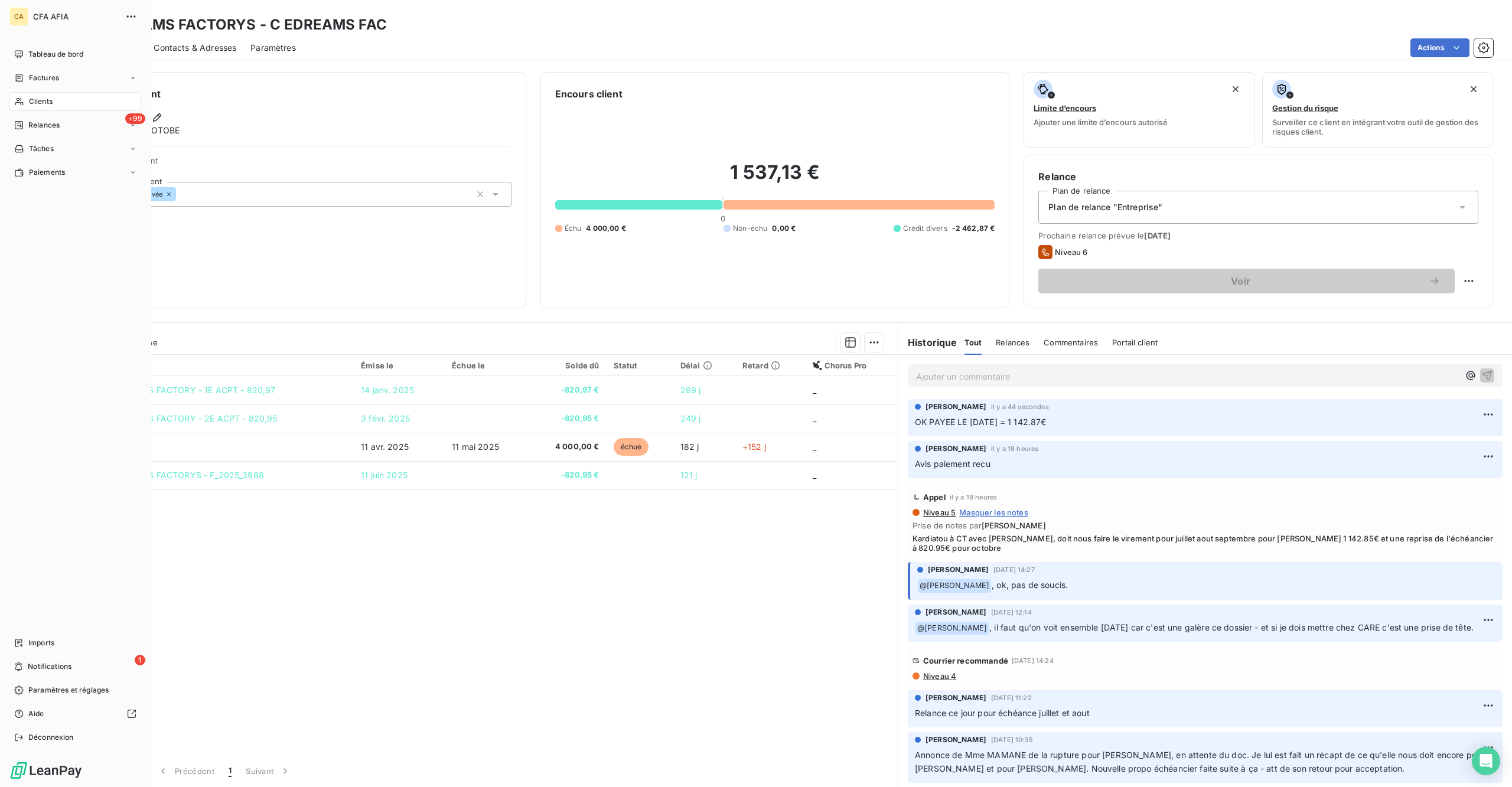
click at [18, 97] on icon at bounding box center [20, 101] width 10 height 9
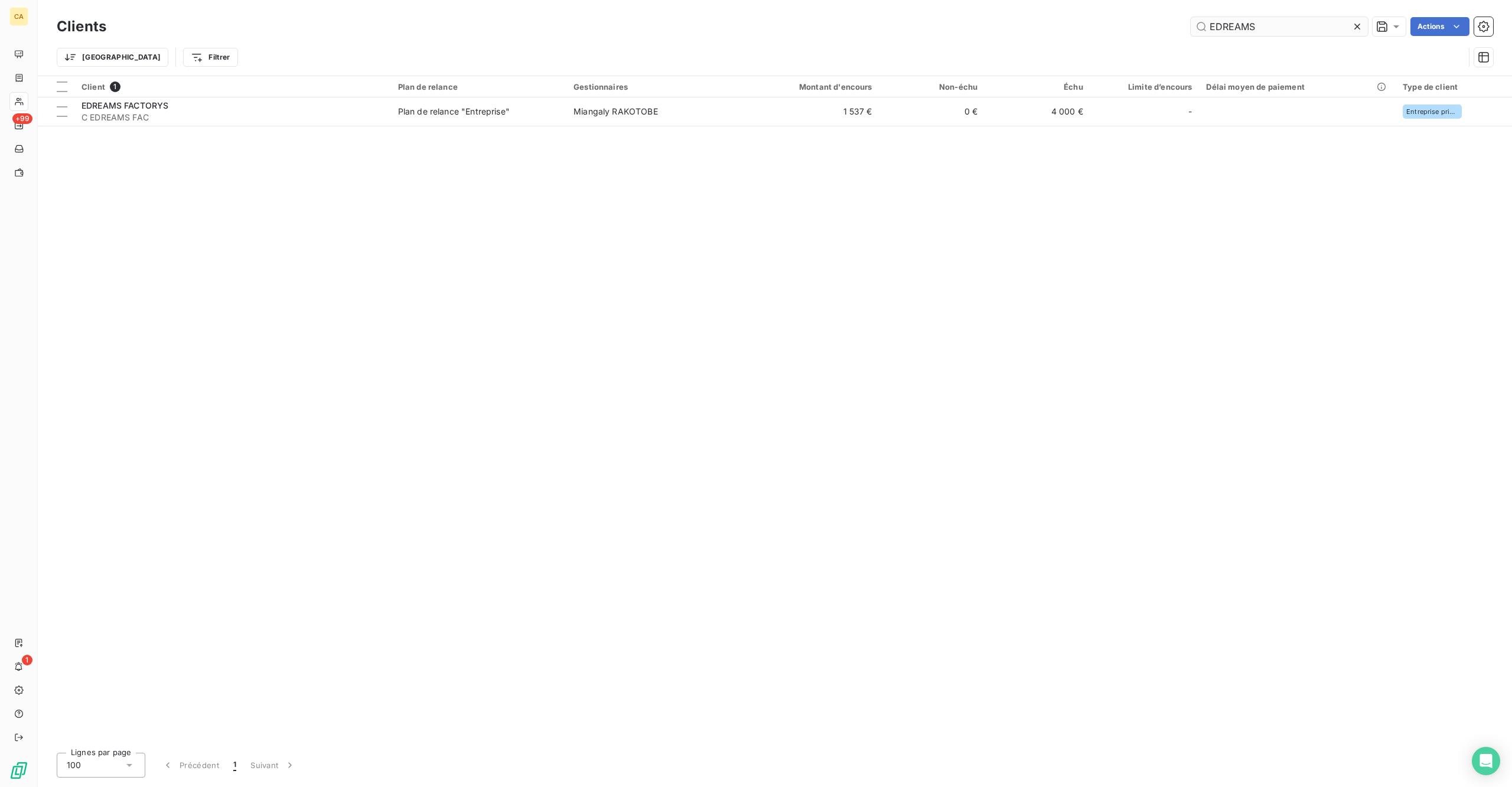
click at [1277, 24] on input "EDREAMS" at bounding box center [1279, 26] width 177 height 19
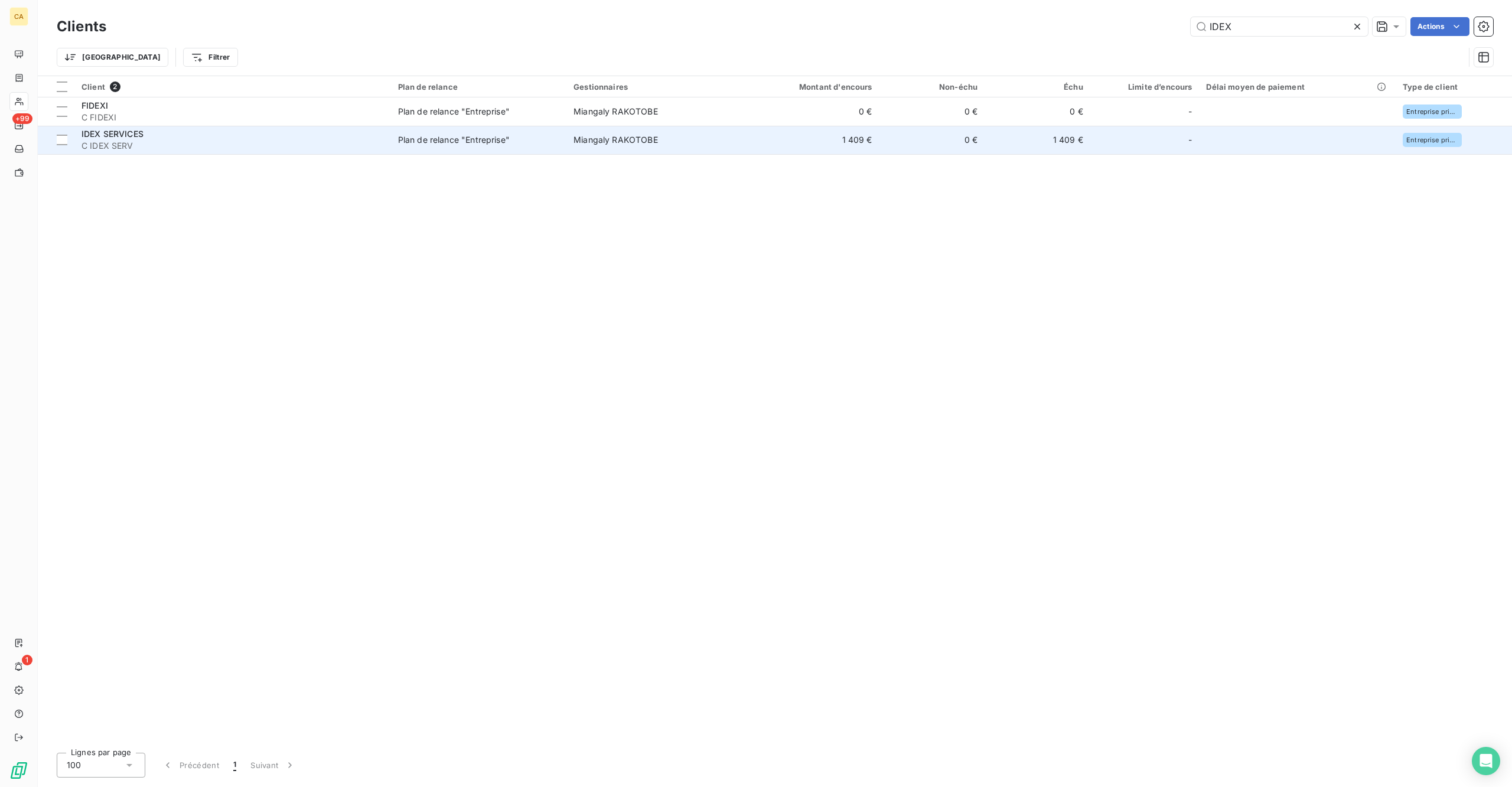
type input "IDEX"
click at [637, 126] on td "Miangaly RAKOTOBE" at bounding box center [652, 139] width 171 height 28
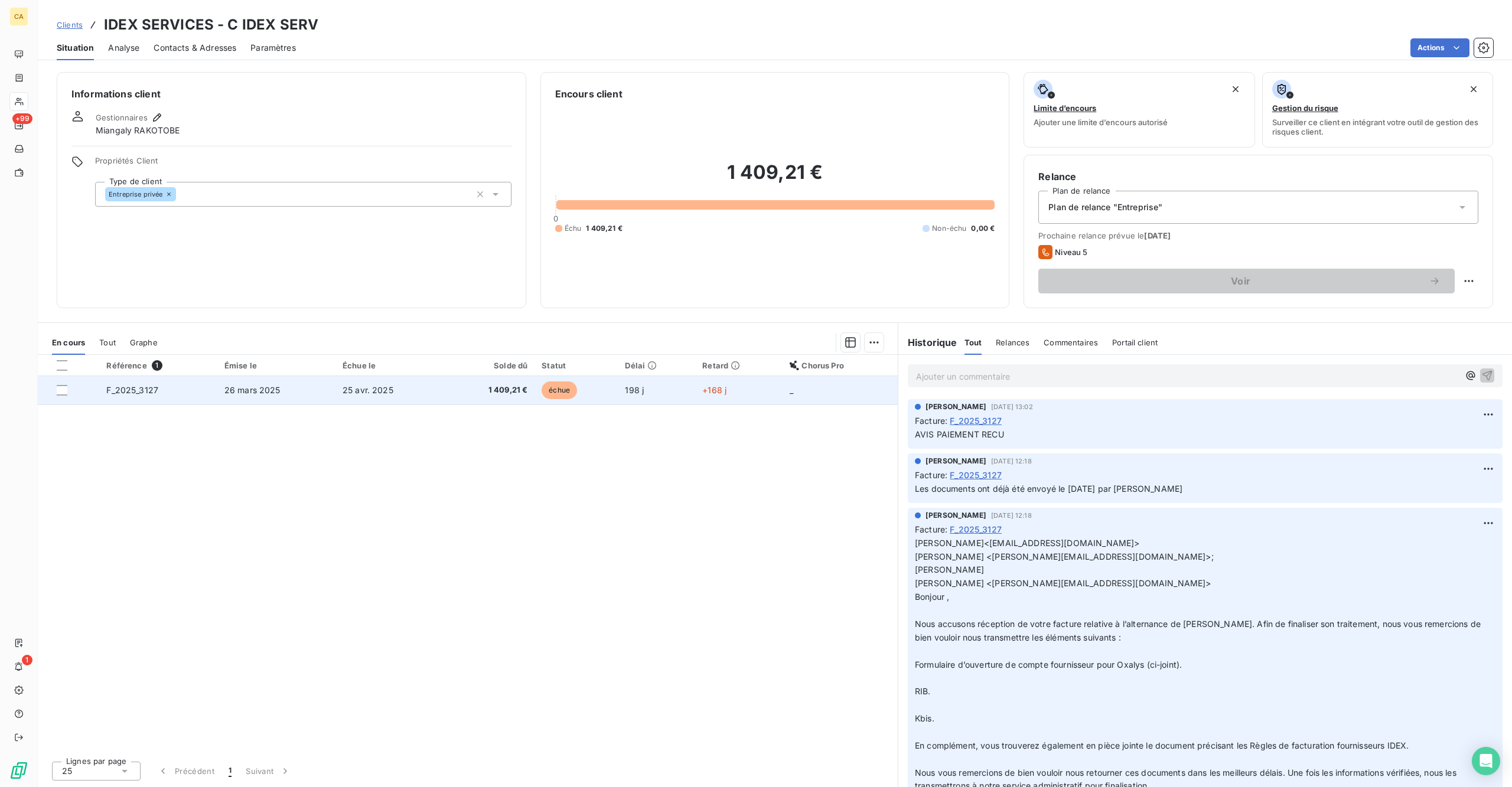
click at [438, 376] on td "25 avr. 2025" at bounding box center [391, 390] width 109 height 28
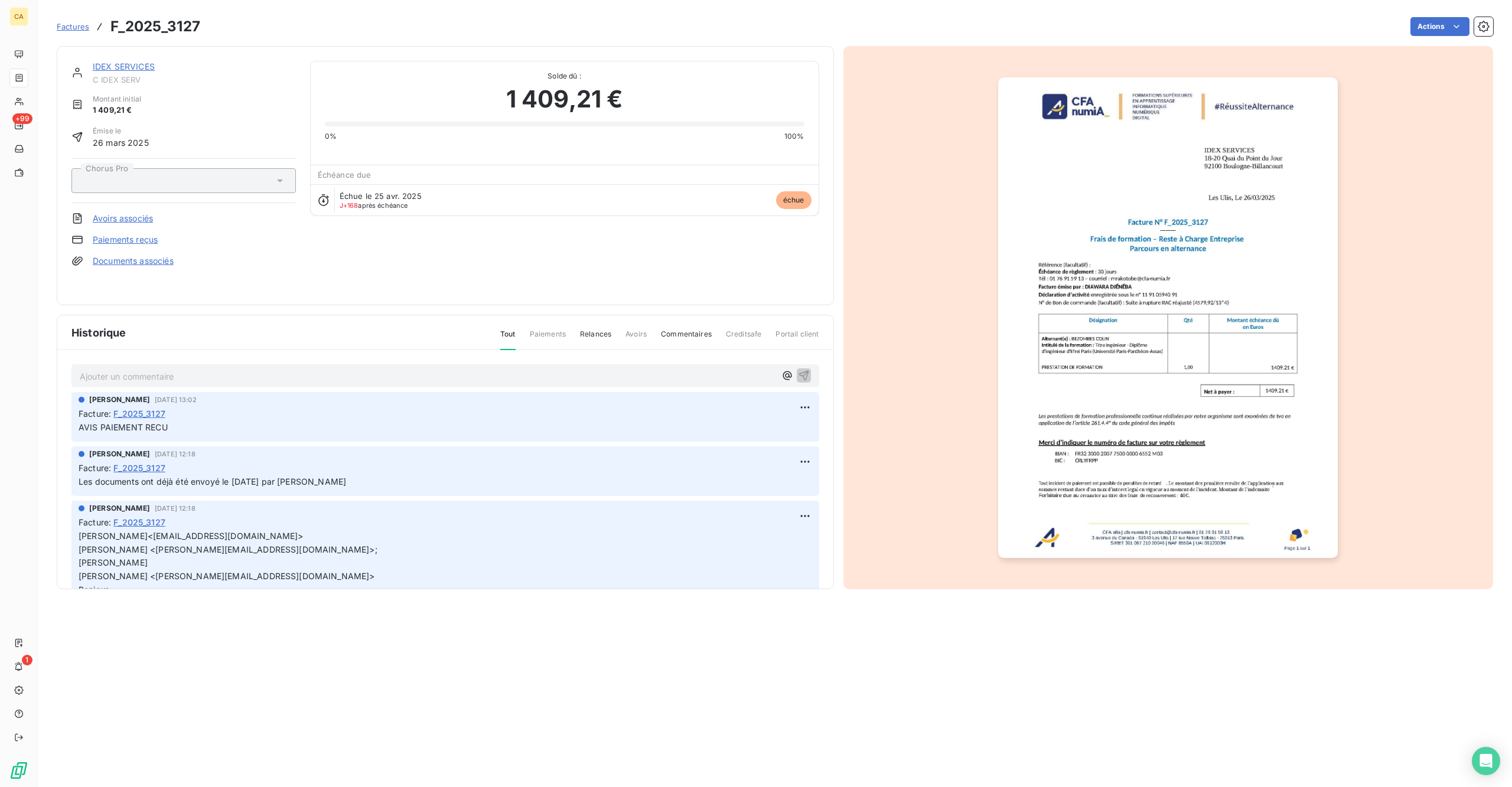
click at [119, 368] on div "Ajouter un commentaire ﻿" at bounding box center [445, 375] width 748 height 23
click at [128, 369] on p "Ajouter un commentaire ﻿" at bounding box center [427, 376] width 696 height 15
click at [1125, 321] on img "button" at bounding box center [1168, 318] width 339 height 480
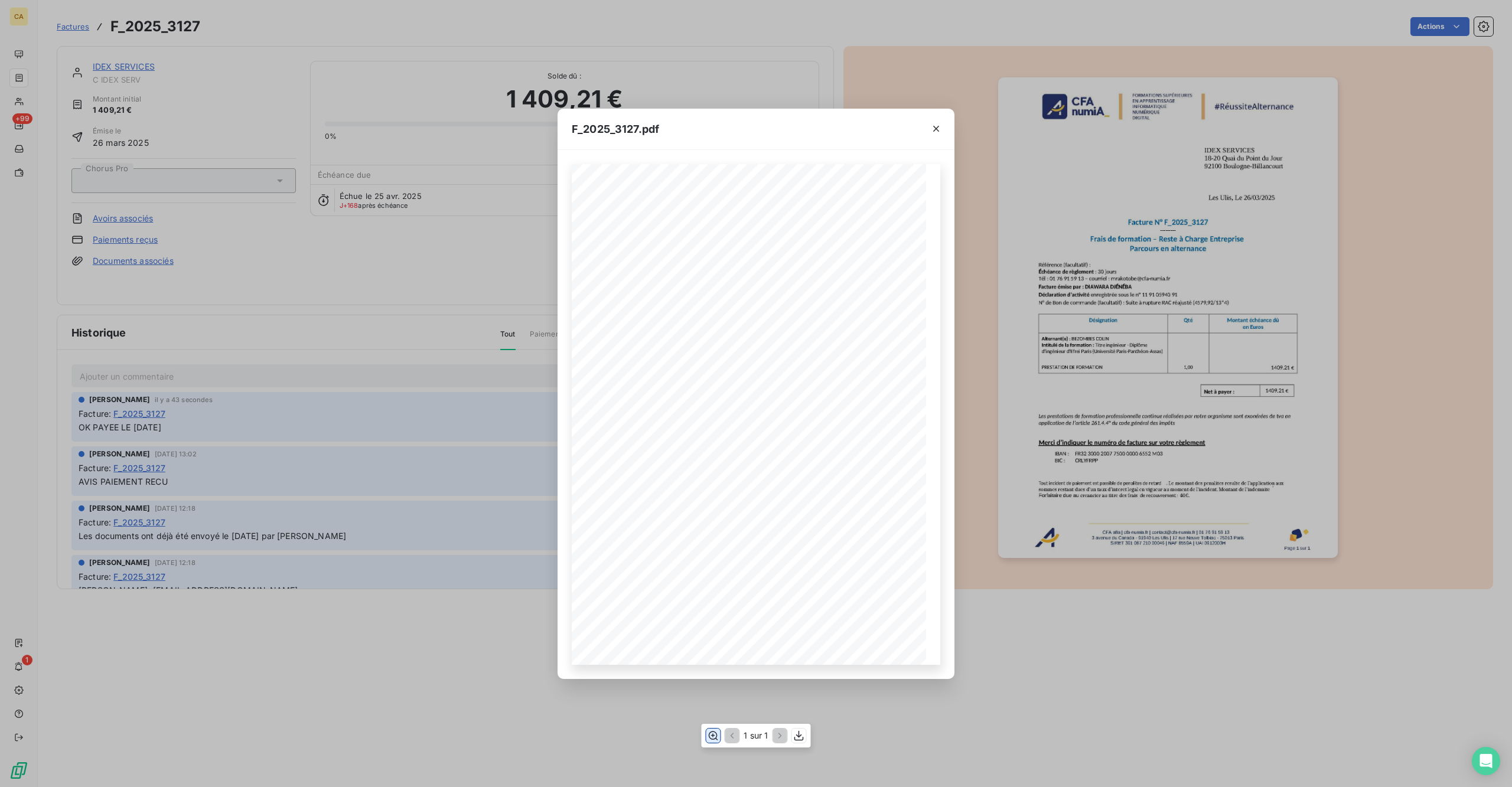
click at [716, 736] on icon "button" at bounding box center [713, 736] width 9 height 9
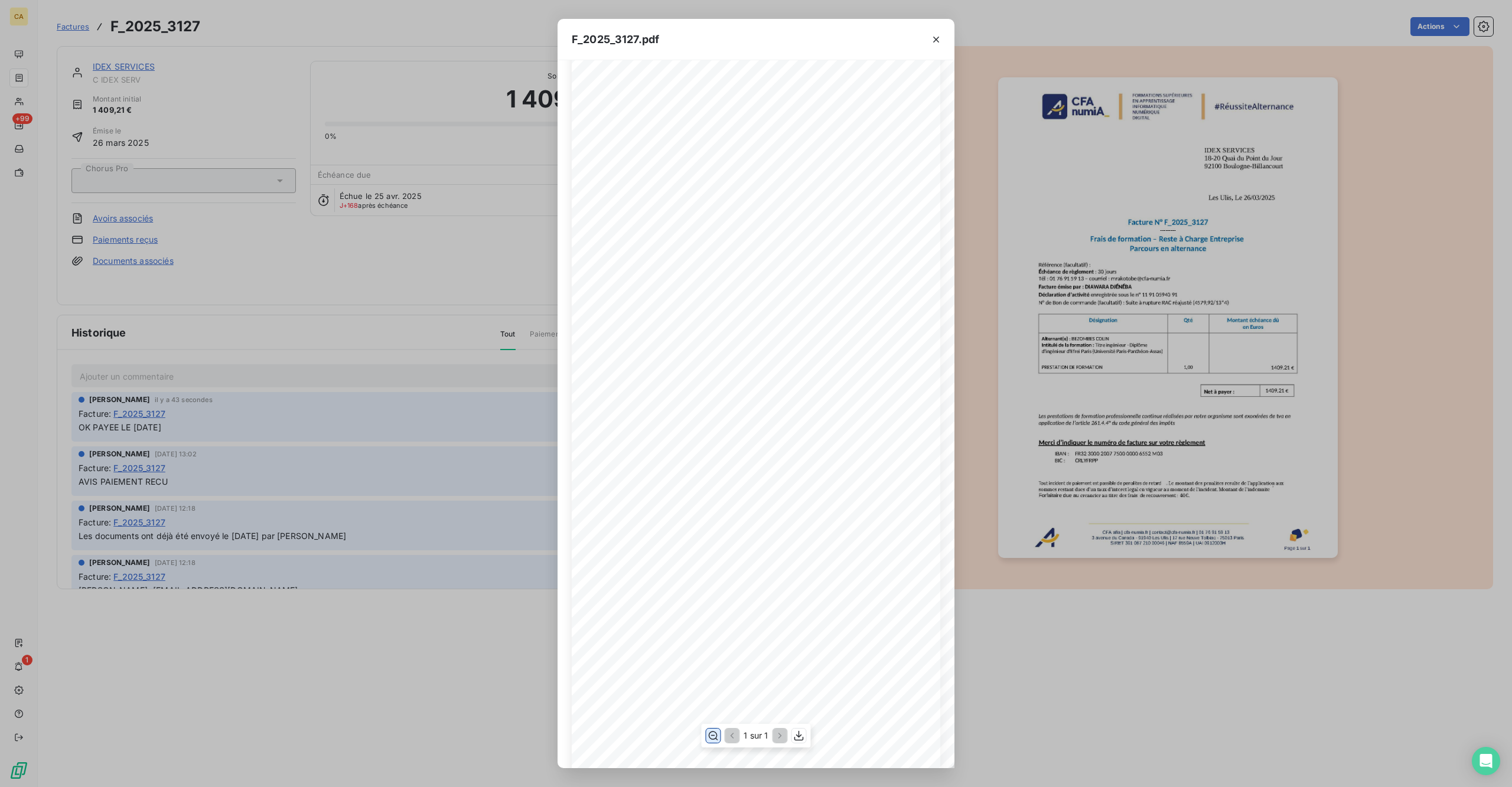
scroll to position [157, 0]
click at [511, 253] on div "F_2025_3127.pdf CFA afia | [DOMAIN_NAME] | [EMAIL_ADDRESS][DOMAIN_NAME] | 01 76…" at bounding box center [756, 393] width 1512 height 787
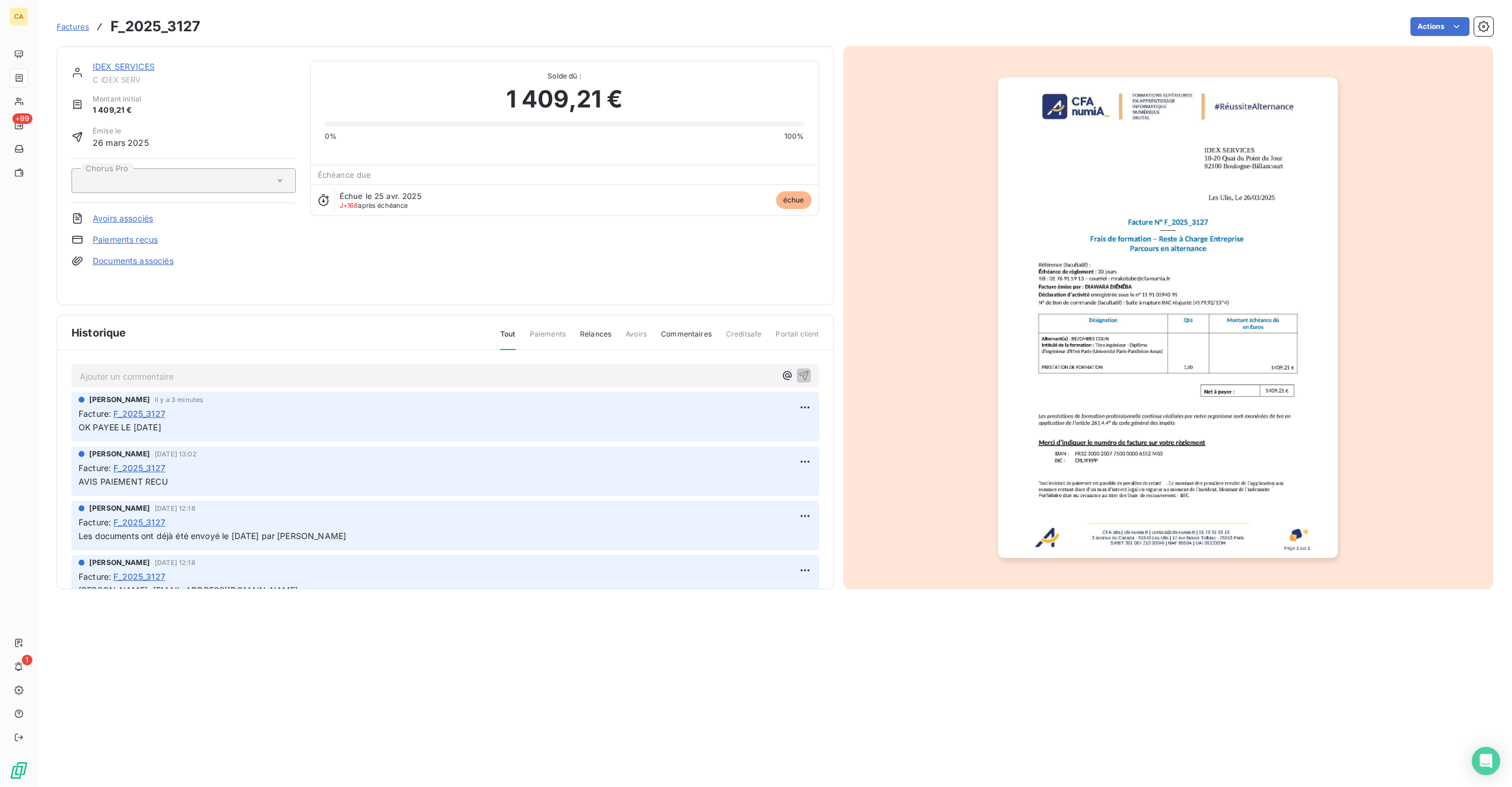
click at [92, 62] on link "IDEX SERVICES" at bounding box center [123, 67] width 62 height 10
